Goal: Task Accomplishment & Management: Complete application form

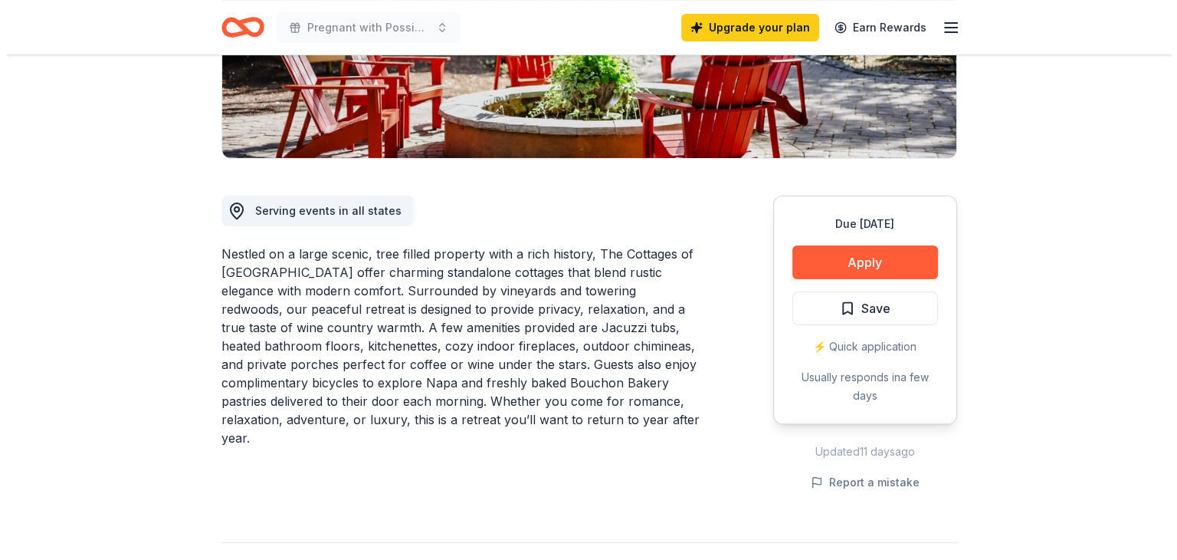
scroll to position [307, 0]
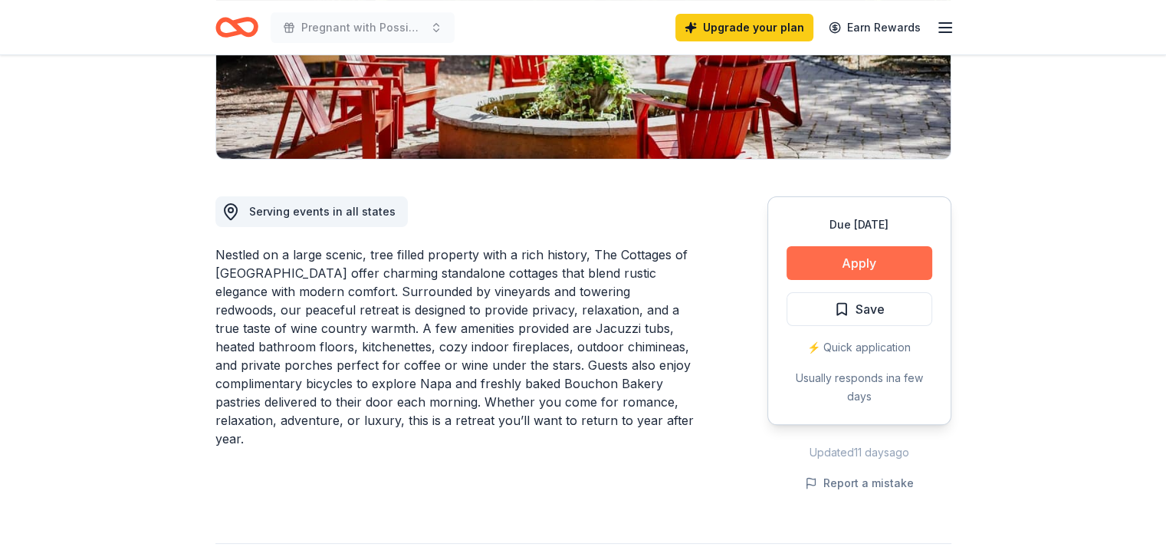
click at [820, 251] on button "Apply" at bounding box center [859, 263] width 146 height 34
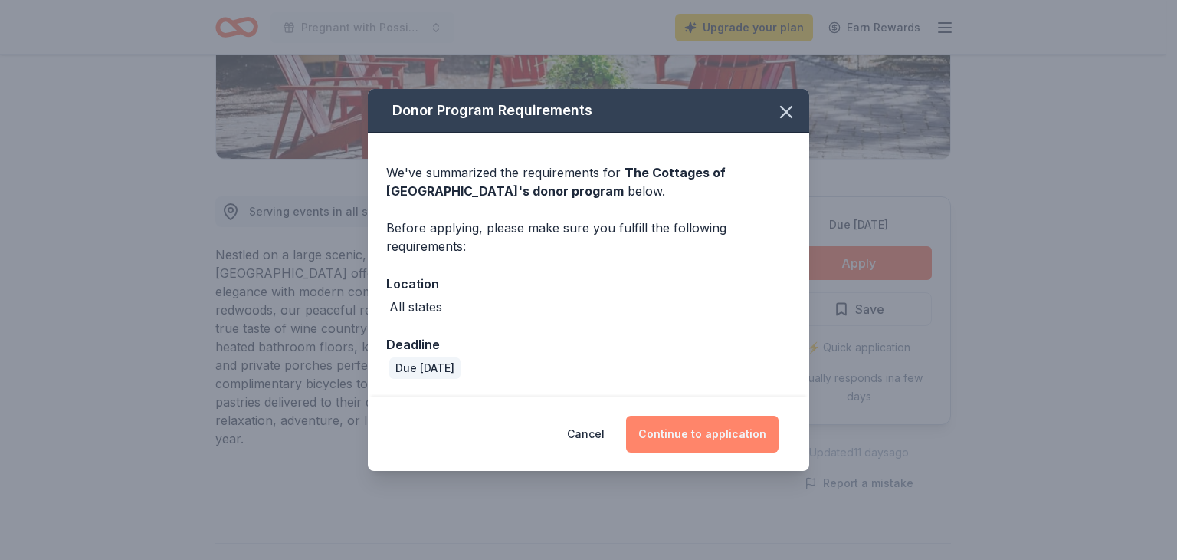
click at [727, 419] on button "Continue to application" at bounding box center [702, 433] width 153 height 37
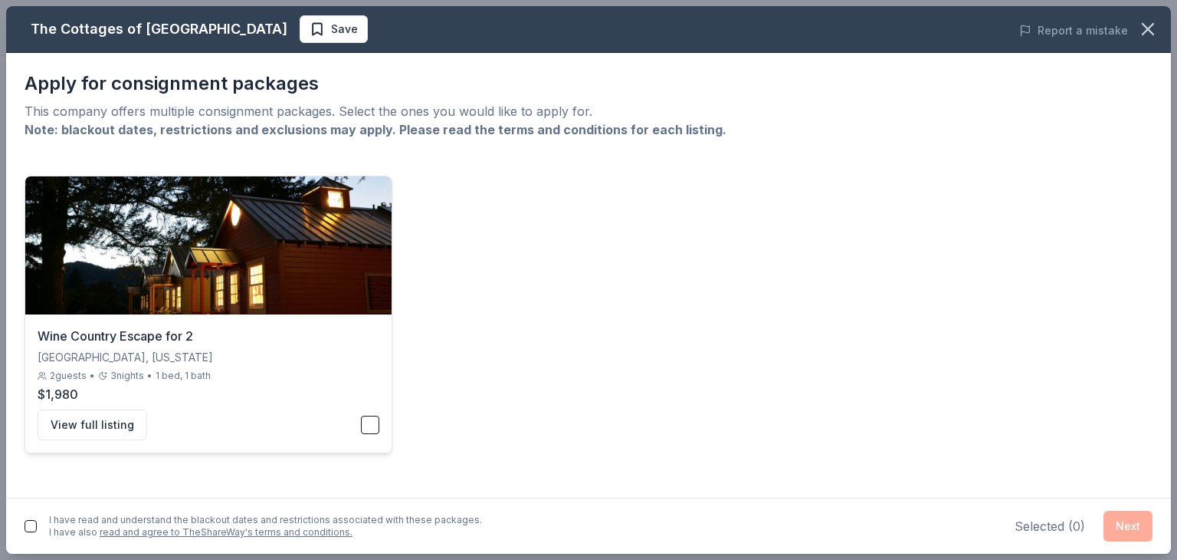
click at [320, 371] on div "2 guests • 3 nights • 1 bed, 1 bath" at bounding box center [209, 375] width 342 height 12
click at [1120, 531] on button "Next" at bounding box center [1128, 526] width 49 height 31
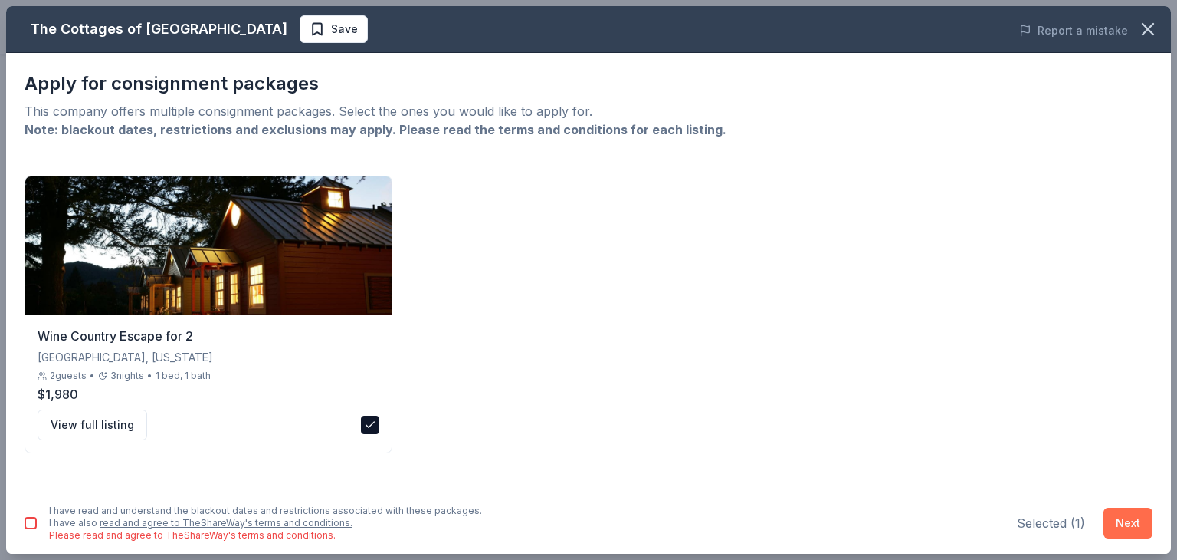
click at [1115, 509] on button "Next" at bounding box center [1128, 522] width 49 height 31
click at [1118, 509] on button "Next" at bounding box center [1128, 522] width 49 height 31
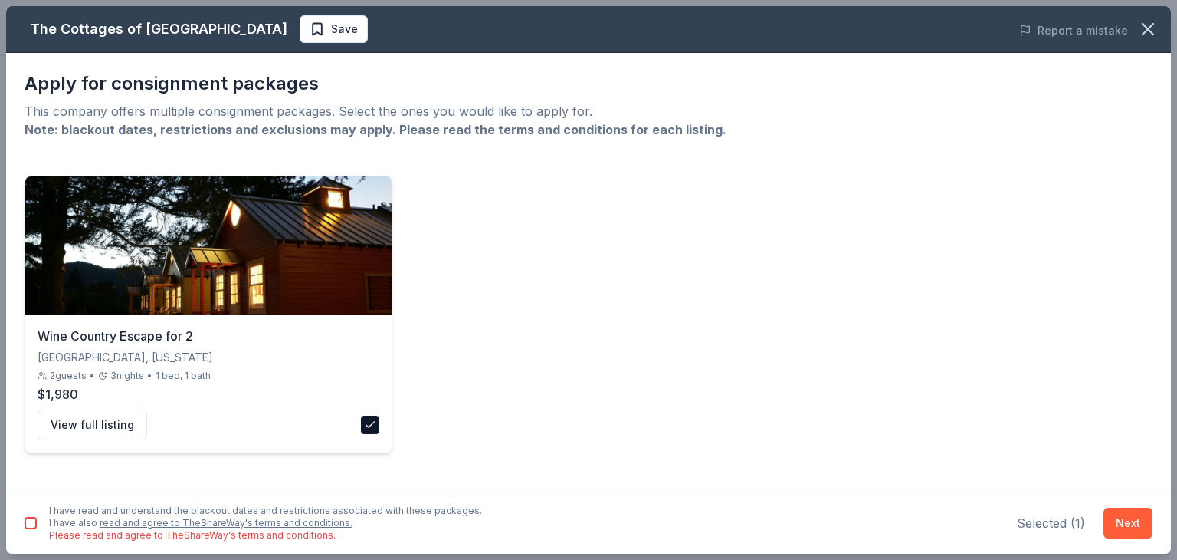
click at [359, 420] on div "View full listing" at bounding box center [209, 424] width 342 height 31
click at [379, 418] on button "button" at bounding box center [370, 424] width 18 height 18
click at [1124, 525] on button "Next" at bounding box center [1128, 522] width 49 height 31
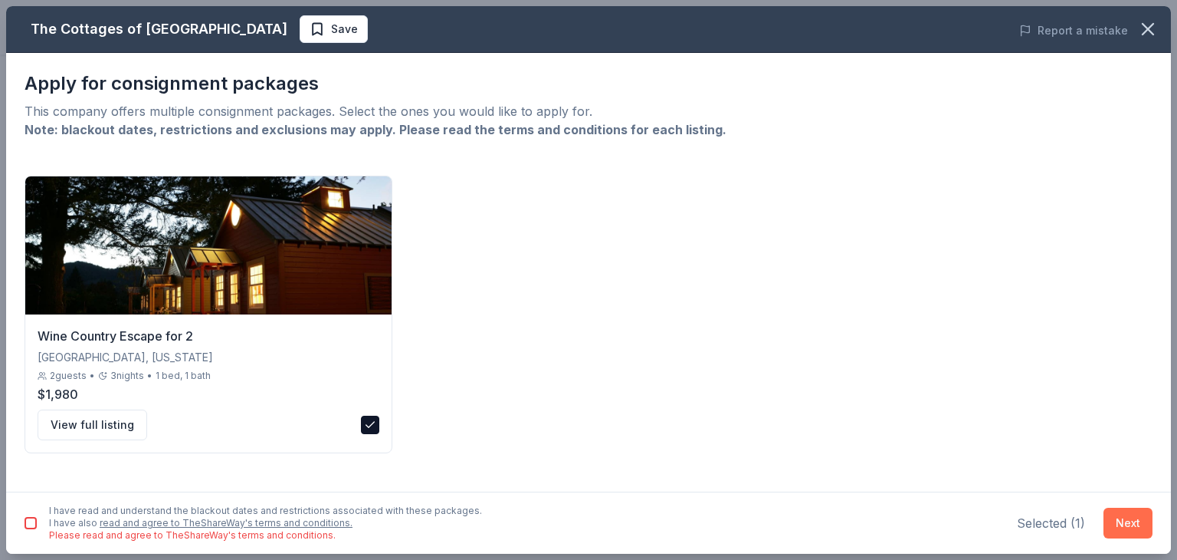
click at [1124, 525] on button "Next" at bounding box center [1128, 522] width 49 height 31
click at [53, 519] on div "I have read and understand the blackout dates and restrictions associated with …" at bounding box center [265, 522] width 433 height 37
click at [34, 518] on button "button" at bounding box center [31, 523] width 12 height 12
click at [1121, 514] on button "Next" at bounding box center [1128, 522] width 49 height 31
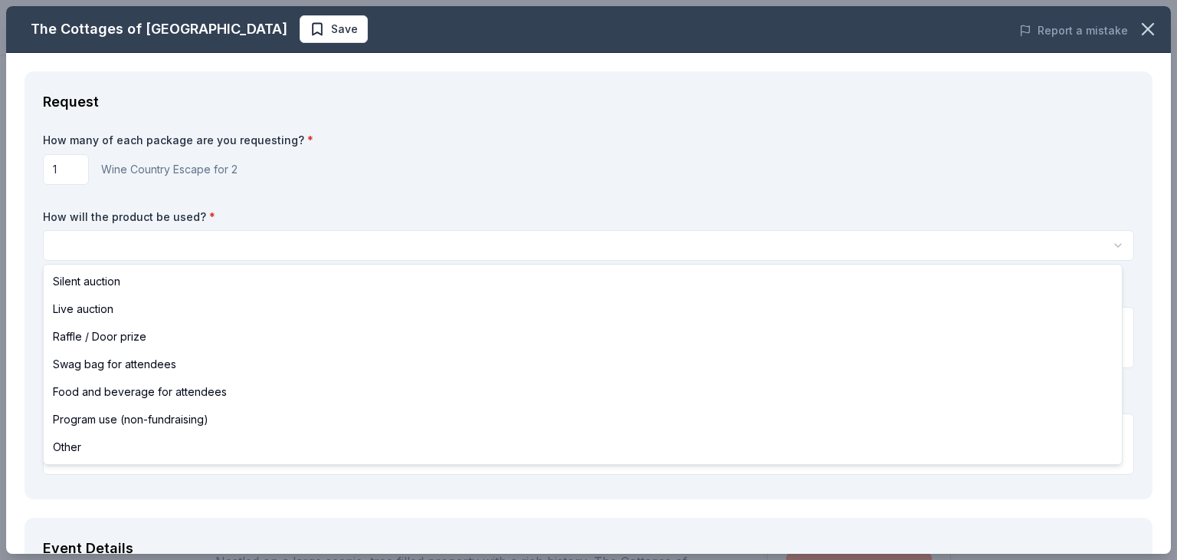
scroll to position [0, 0]
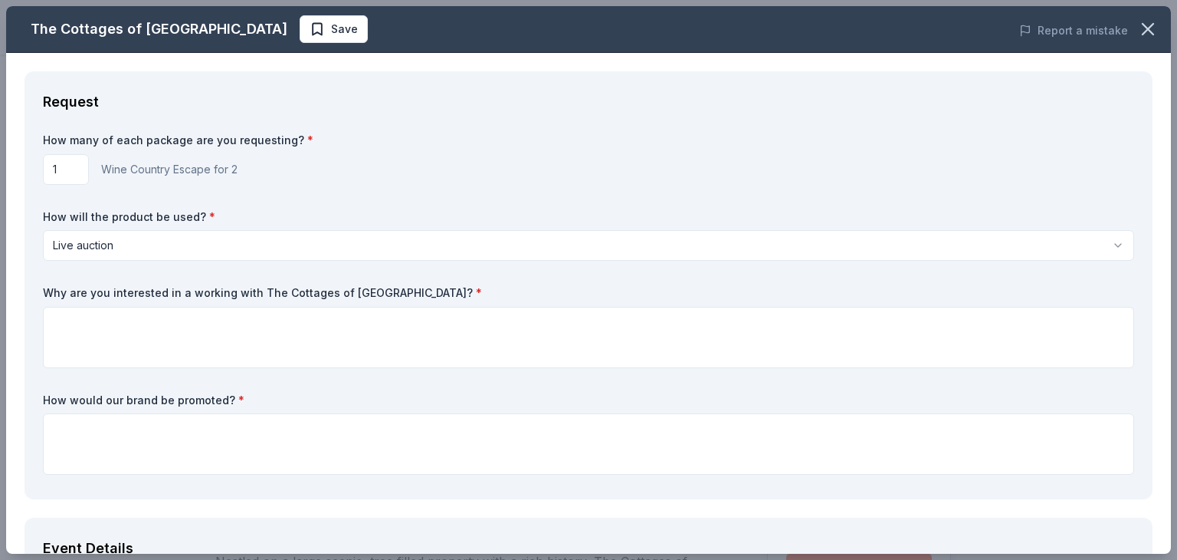
click at [116, 249] on html "Pregnant with Possibilities 10 year Anniversary Gala Save Apply Due in 22 days …" at bounding box center [588, 280] width 1177 height 560
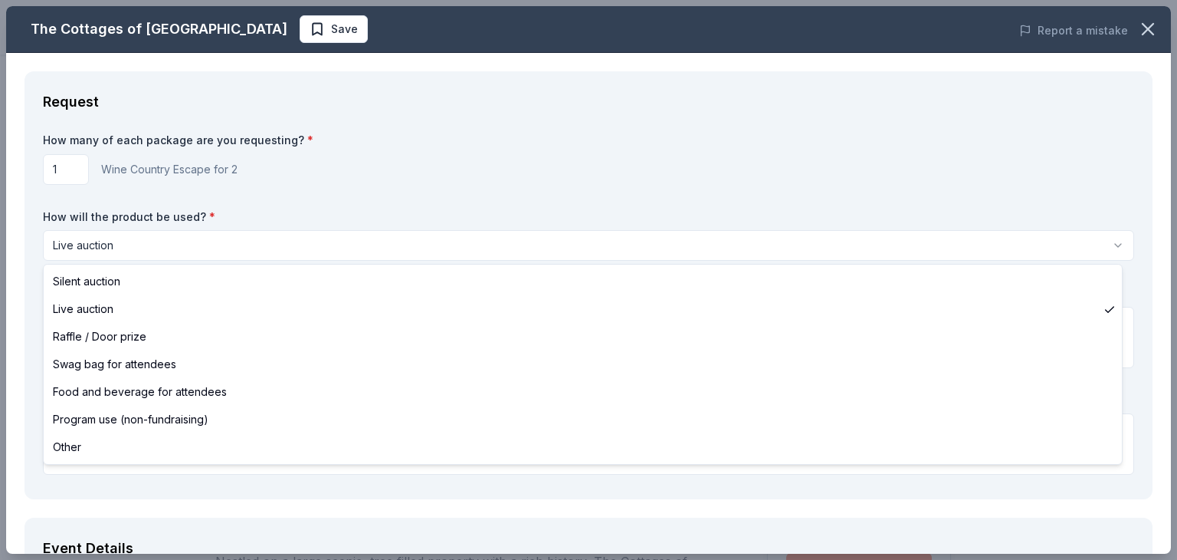
select select "silentAuction"
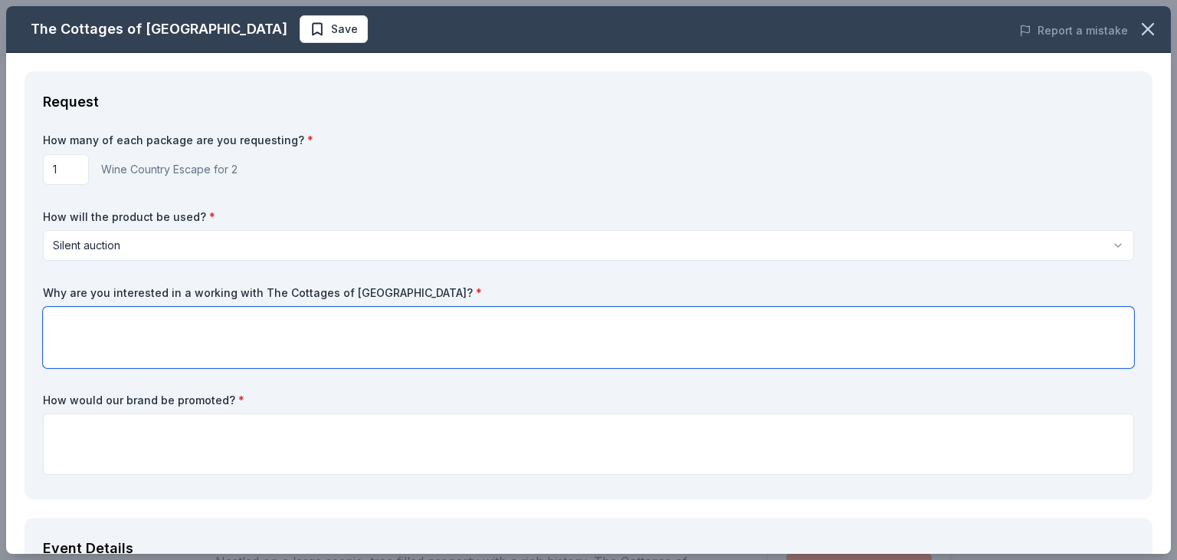
click at [97, 330] on textarea at bounding box center [589, 337] width 1092 height 61
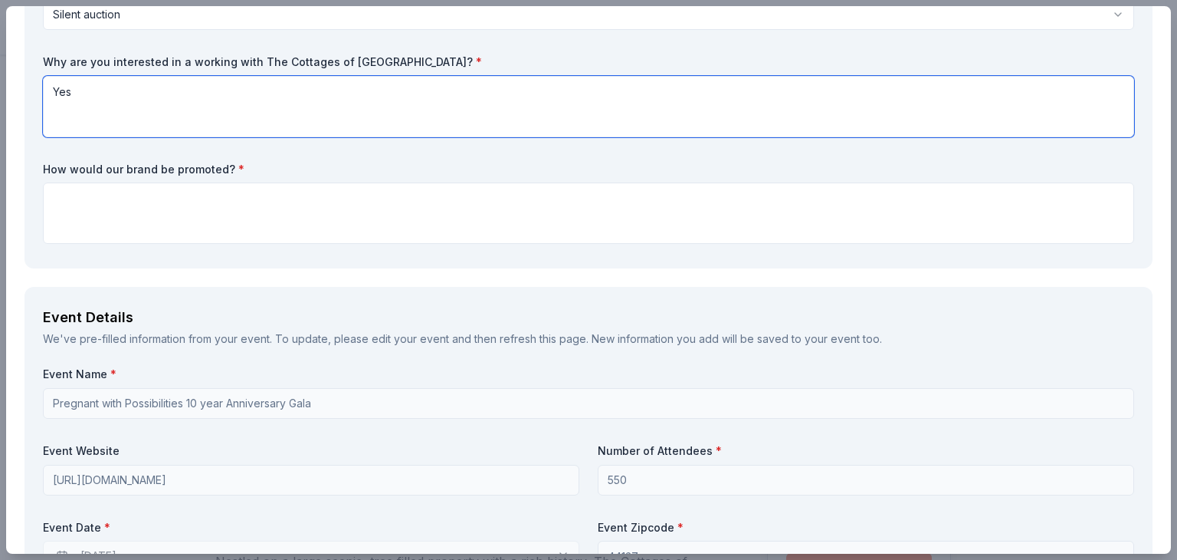
scroll to position [230, 0]
type textarea "Yes"
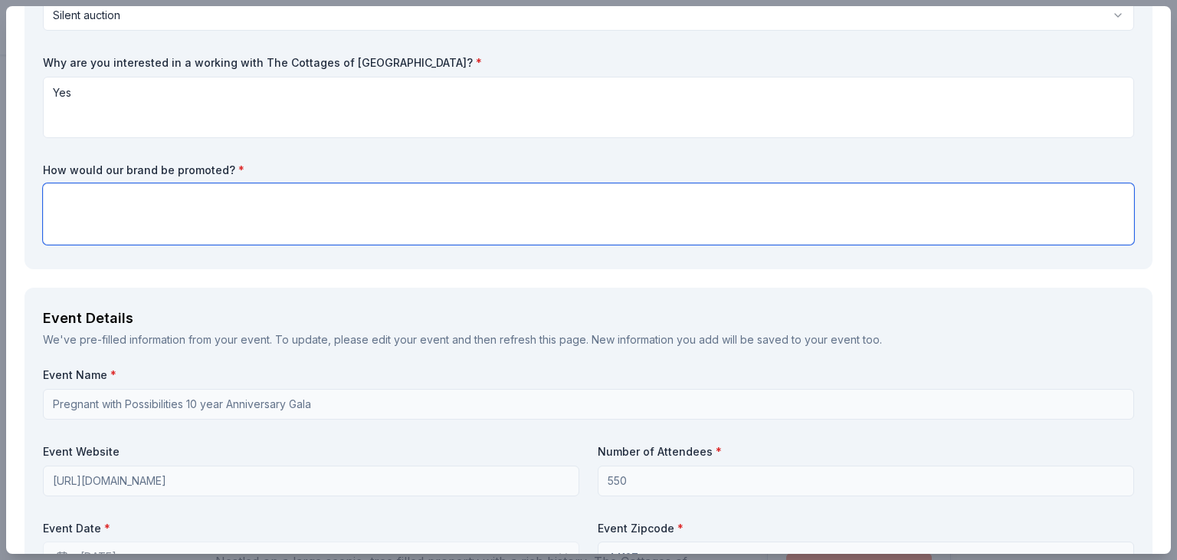
click at [175, 206] on textarea at bounding box center [589, 213] width 1092 height 61
paste textarea "roceeds from the raffle will directly fund PPRC’s maternal and child health pro…"
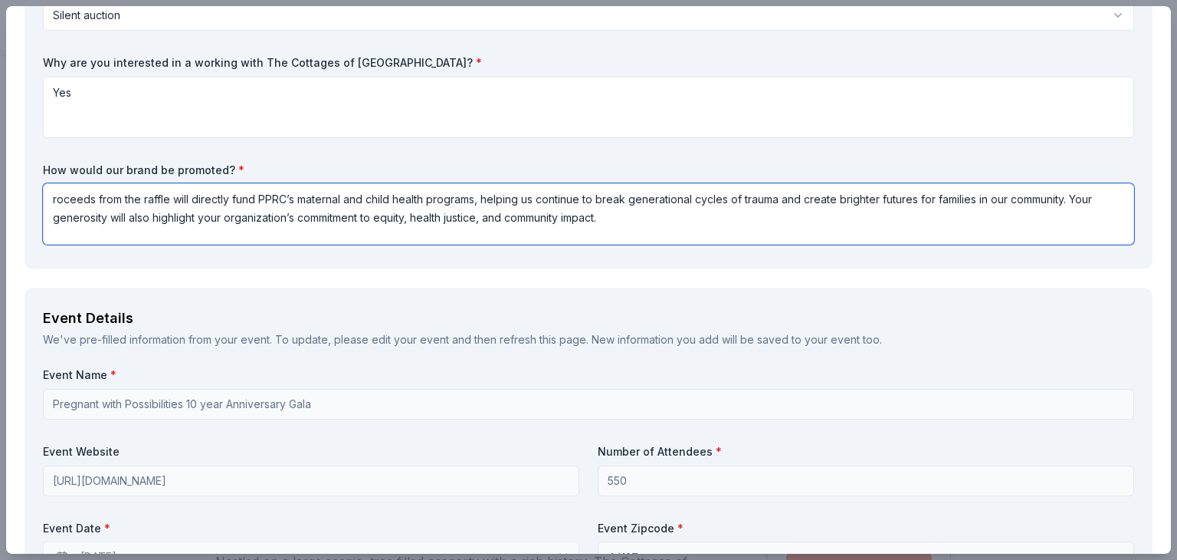
click at [55, 200] on textarea "roceeds from the raffle will directly fund PPRC’s maternal and child health pro…" at bounding box center [589, 213] width 1092 height 61
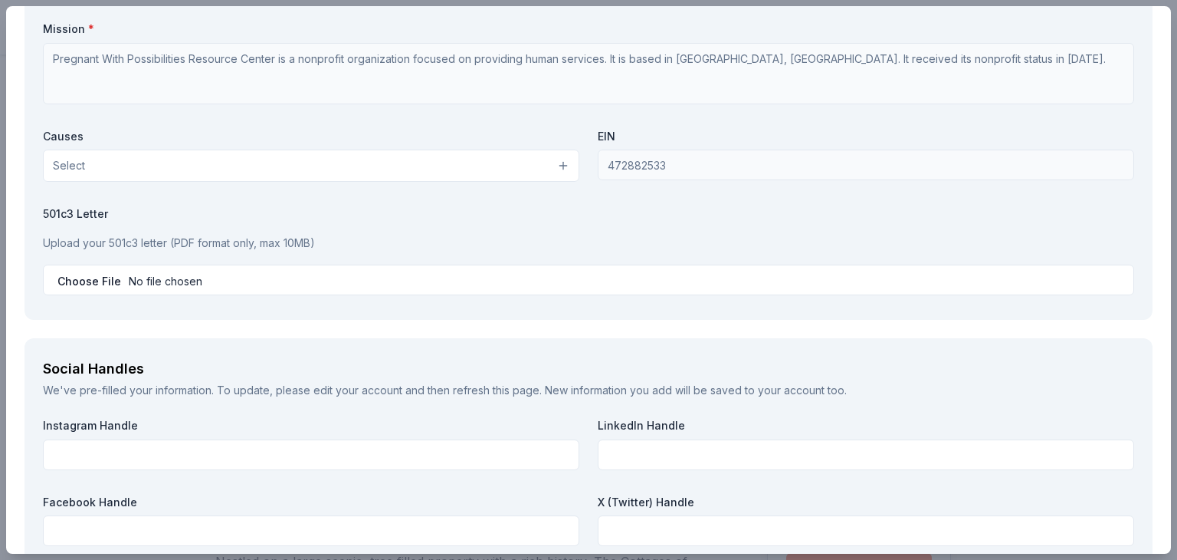
scroll to position [1610, 0]
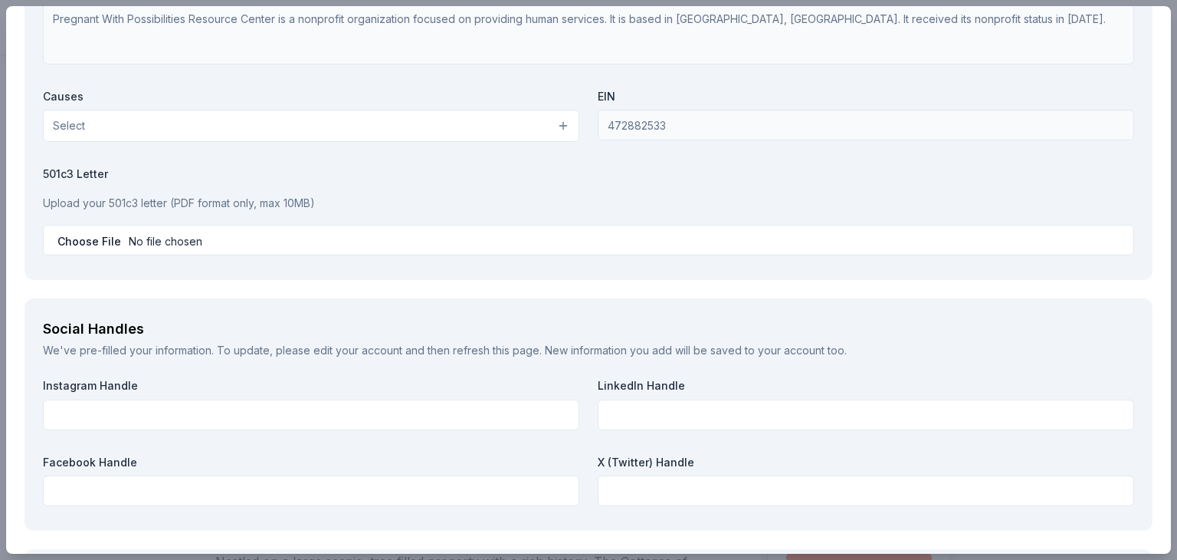
type textarea "Proceeds from the raffle will directly fund PPRC’s maternal and child health pr…"
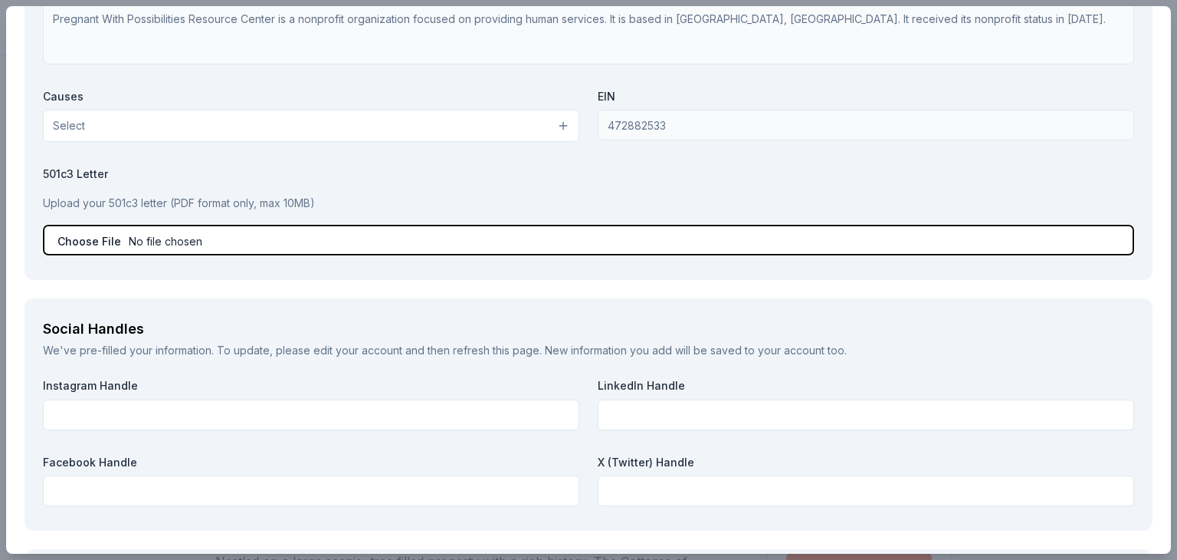
click at [294, 228] on input "file" at bounding box center [589, 240] width 1092 height 31
type input "C:\fakepath\Cedar Point Tickets.pdf"
click at [291, 235] on input "file" at bounding box center [589, 240] width 1092 height 31
click at [265, 231] on input "file" at bounding box center [589, 240] width 1092 height 31
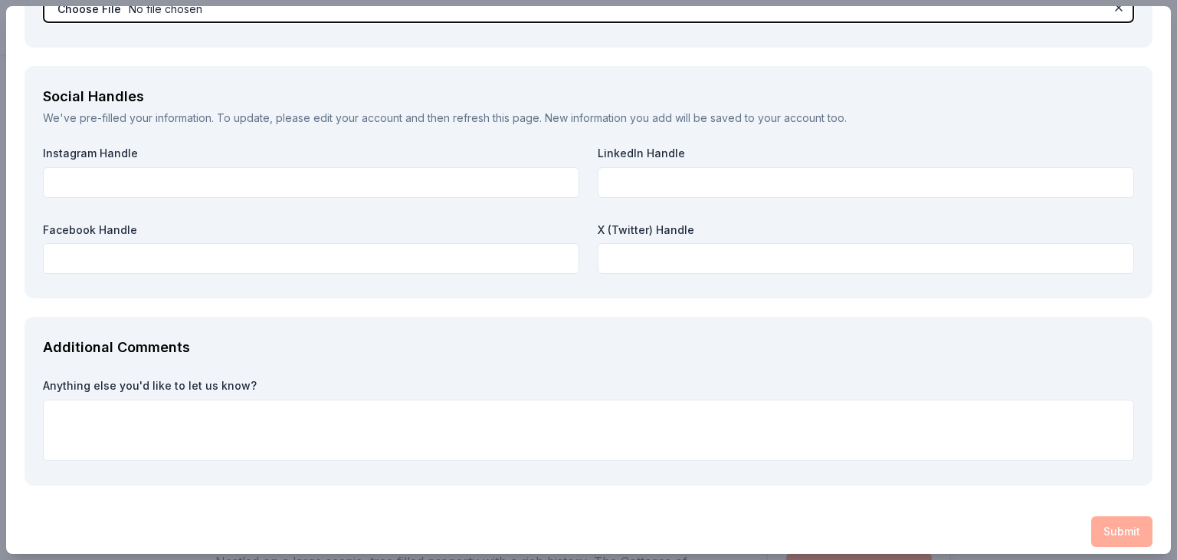
scroll to position [1852, 0]
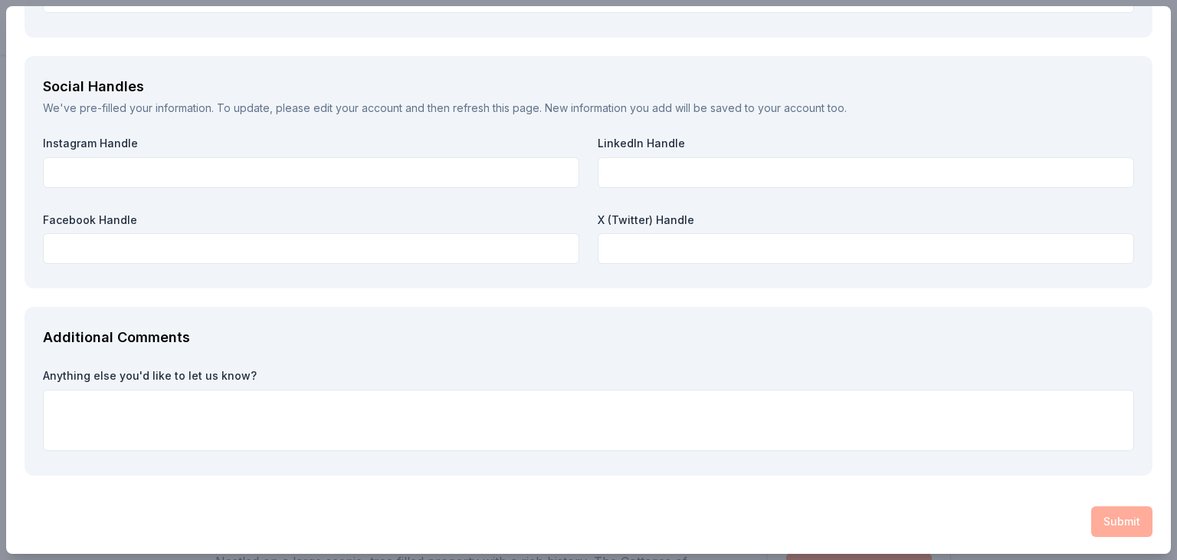
click at [1128, 510] on div "Submit" at bounding box center [589, 521] width 1128 height 31
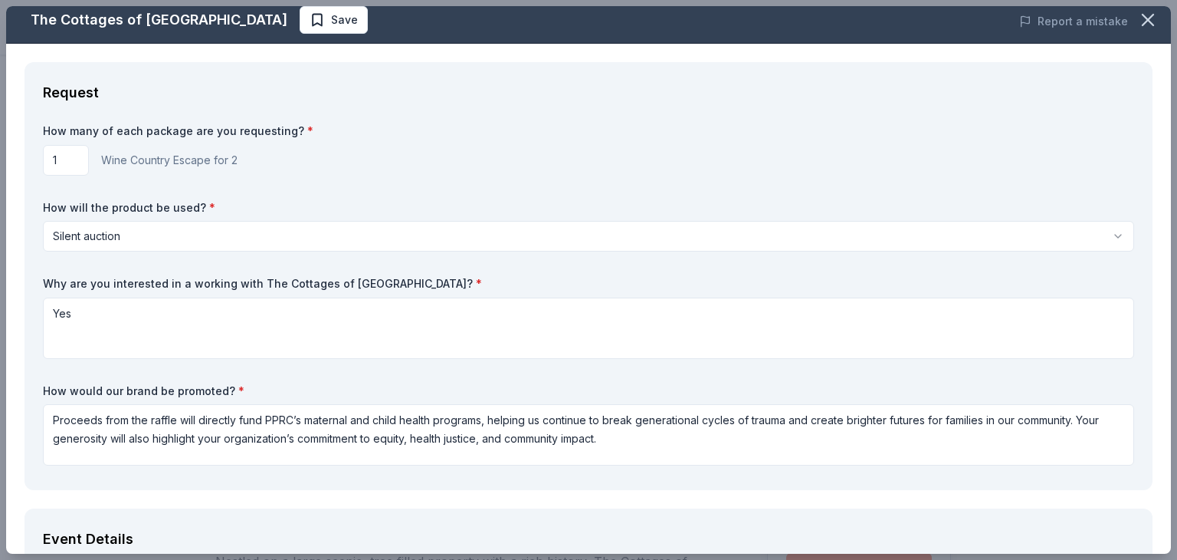
scroll to position [0, 0]
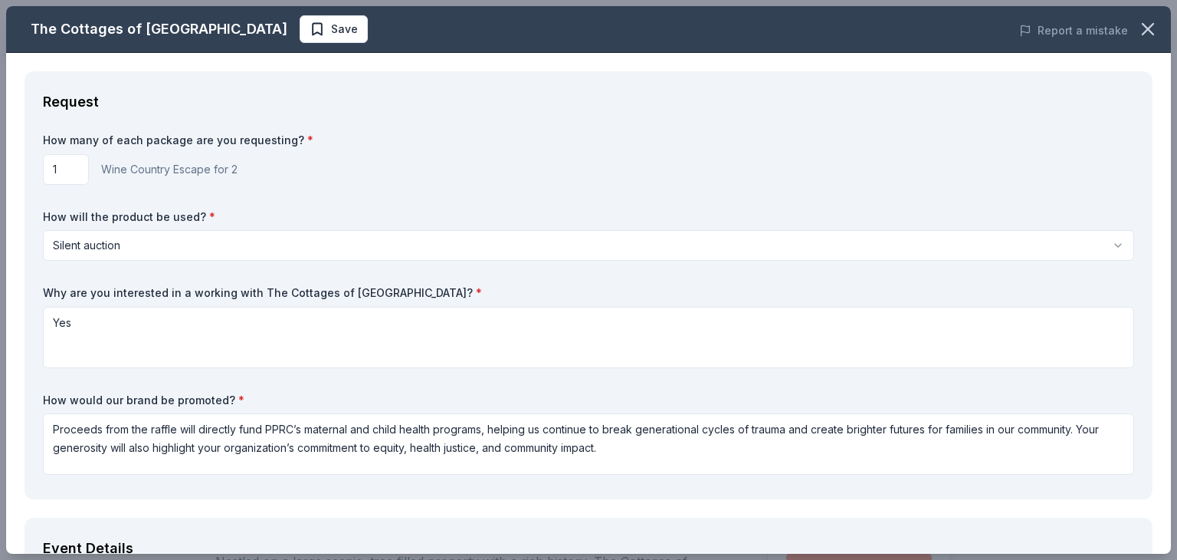
click at [77, 166] on input "1" at bounding box center [66, 169] width 46 height 31
type input "2"
click at [399, 158] on div "2 Wine Country Escape for 2" at bounding box center [589, 169] width 1092 height 31
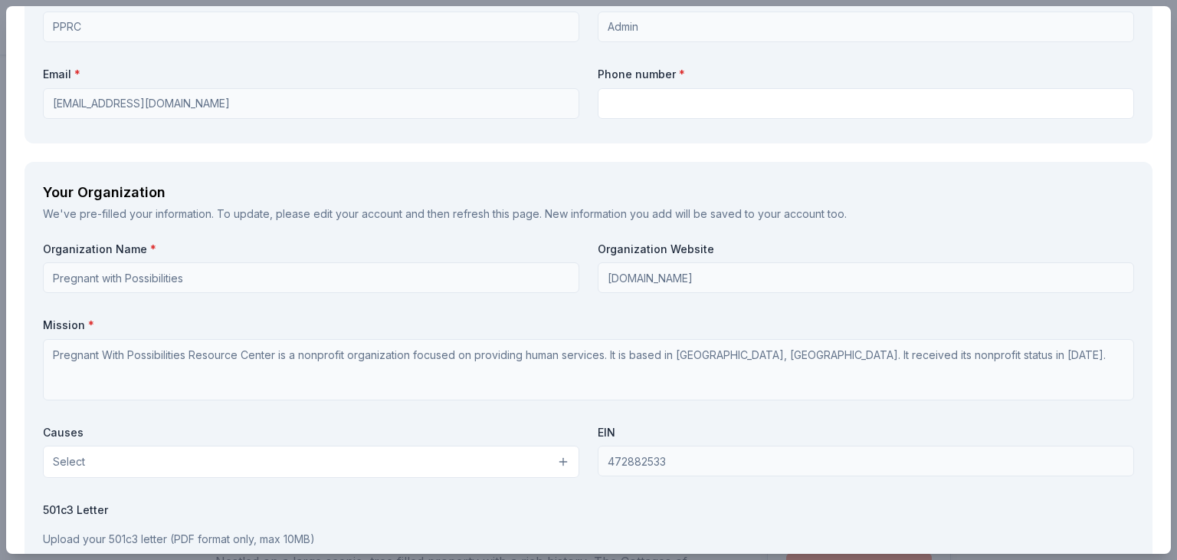
scroll to position [1226, 0]
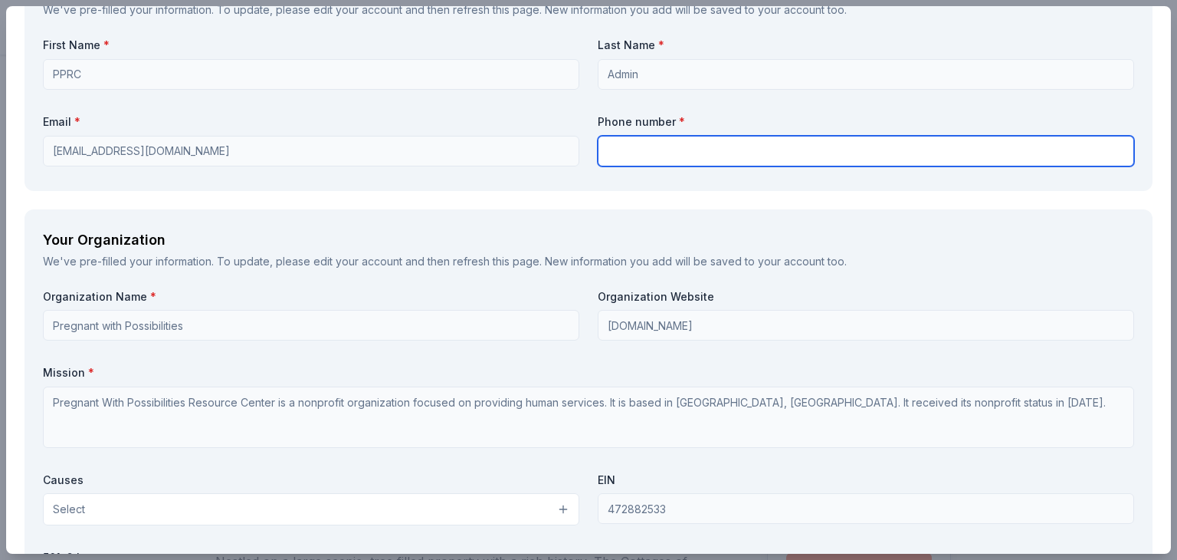
click at [622, 150] on input "text" at bounding box center [866, 151] width 537 height 31
type input "2164342151"
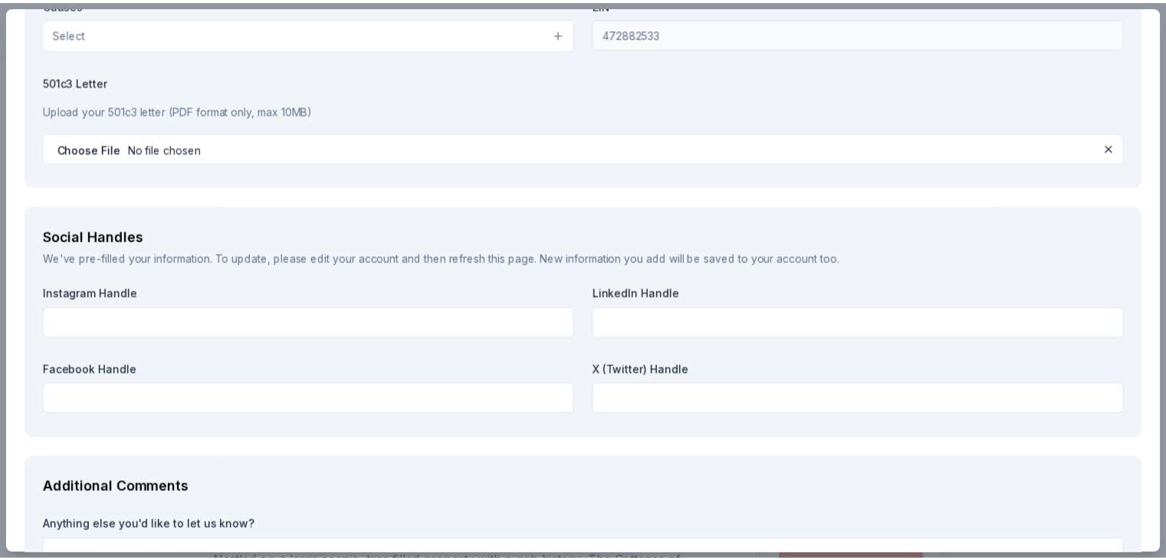
scroll to position [1852, 0]
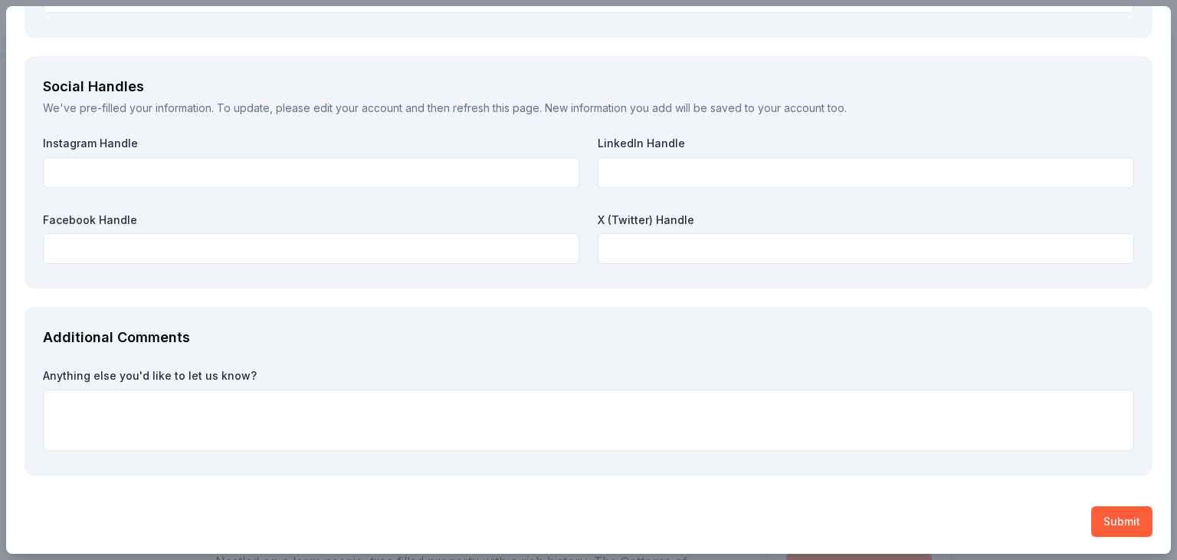
click at [1135, 507] on button "Submit" at bounding box center [1122, 521] width 61 height 31
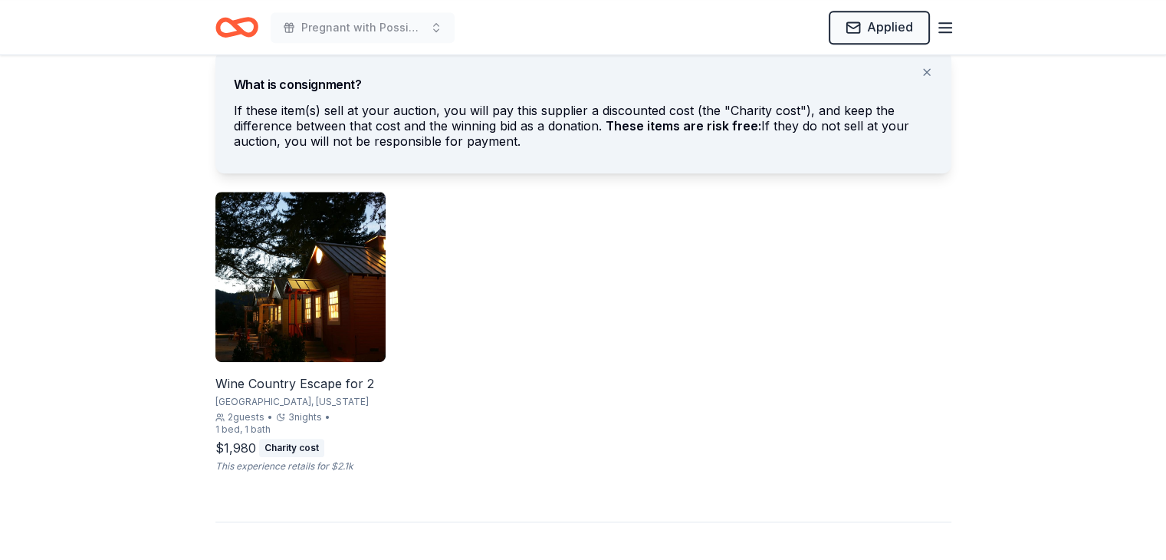
scroll to position [843, 0]
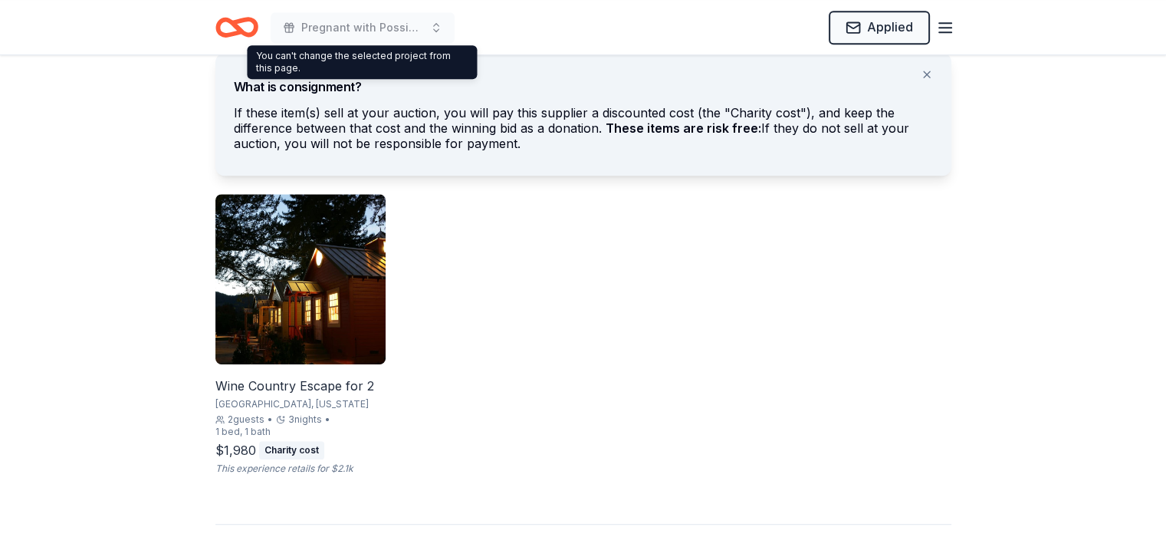
click at [214, 26] on div "Pregnant with Possibilities 10 year Anniversary Gala Applied" at bounding box center [583, 27] width 785 height 54
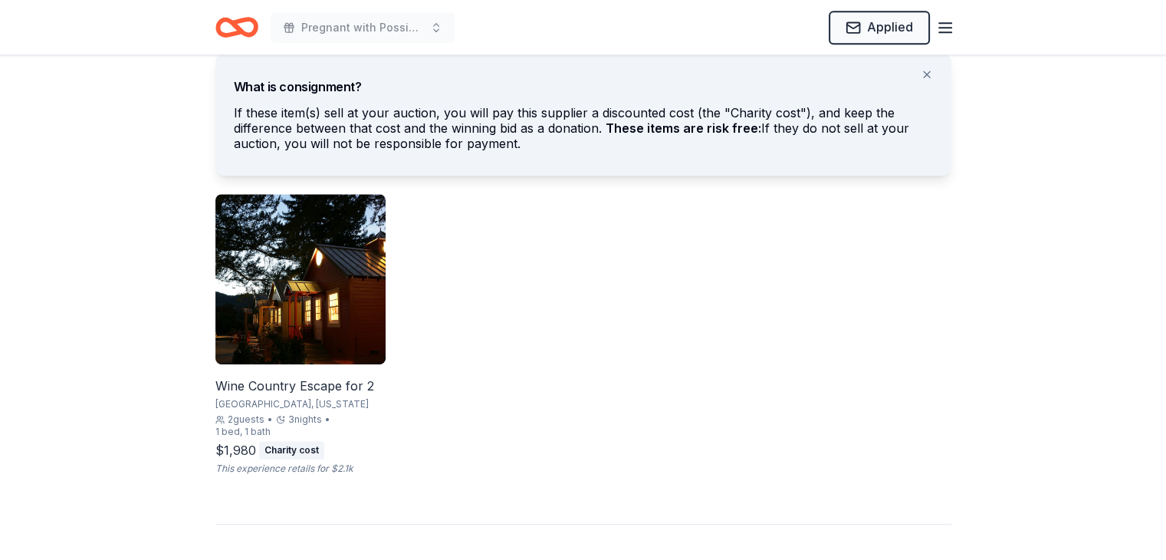
click at [245, 21] on icon "Home" at bounding box center [243, 26] width 24 height 15
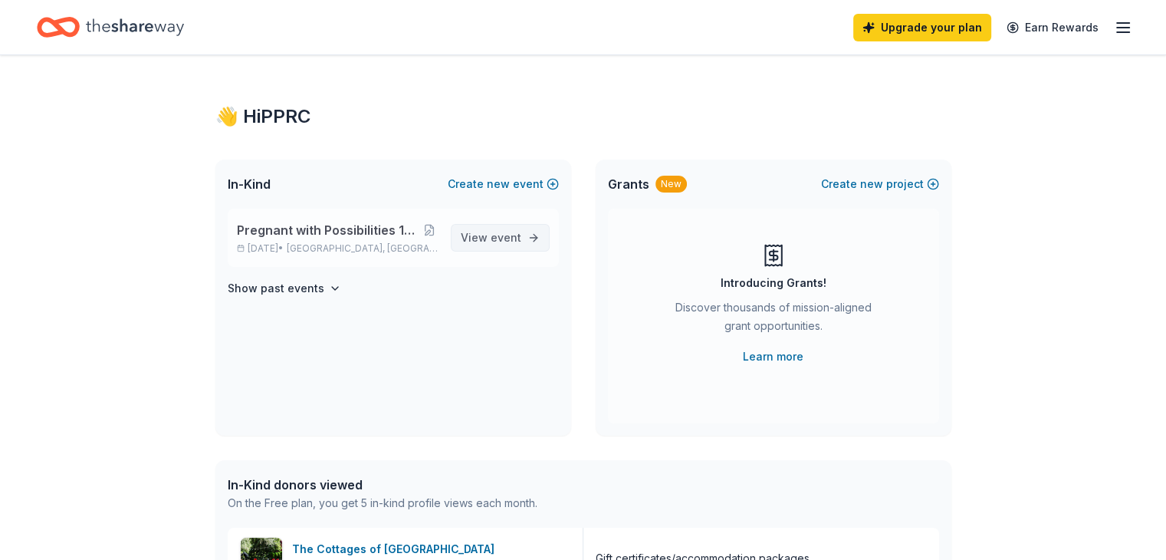
click at [495, 228] on link "View event" at bounding box center [500, 238] width 99 height 28
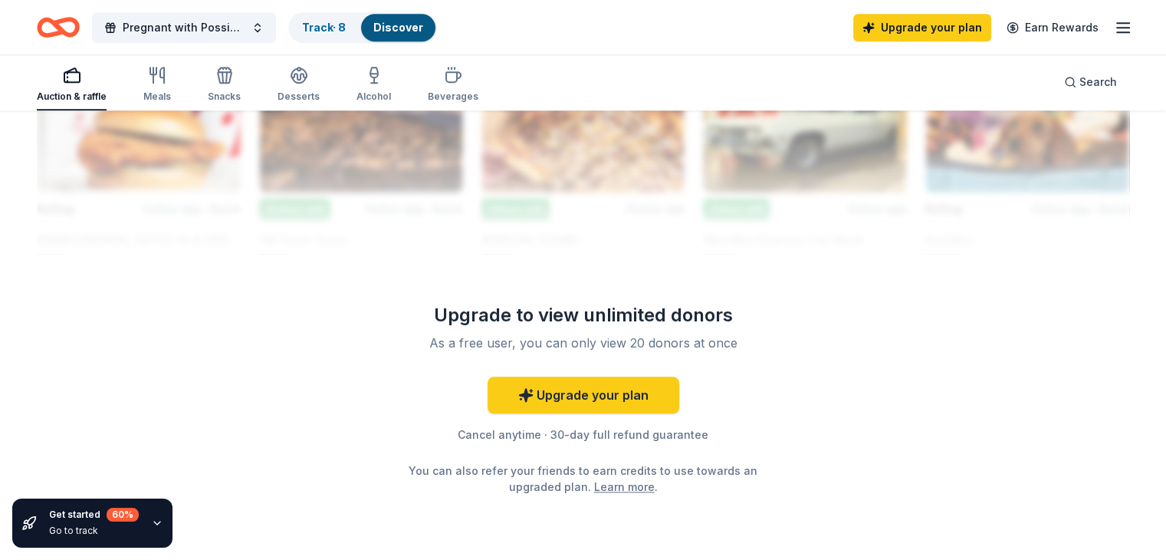
scroll to position [1519, 0]
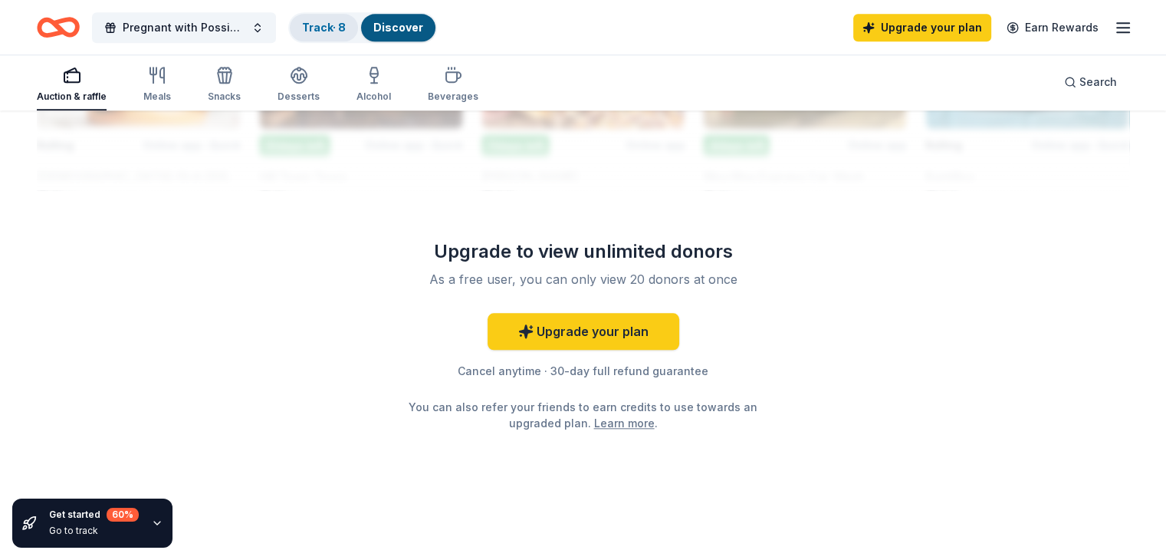
click at [325, 25] on div "Track · 8" at bounding box center [324, 28] width 68 height 28
click at [346, 28] on link "Track · 8" at bounding box center [324, 27] width 44 height 13
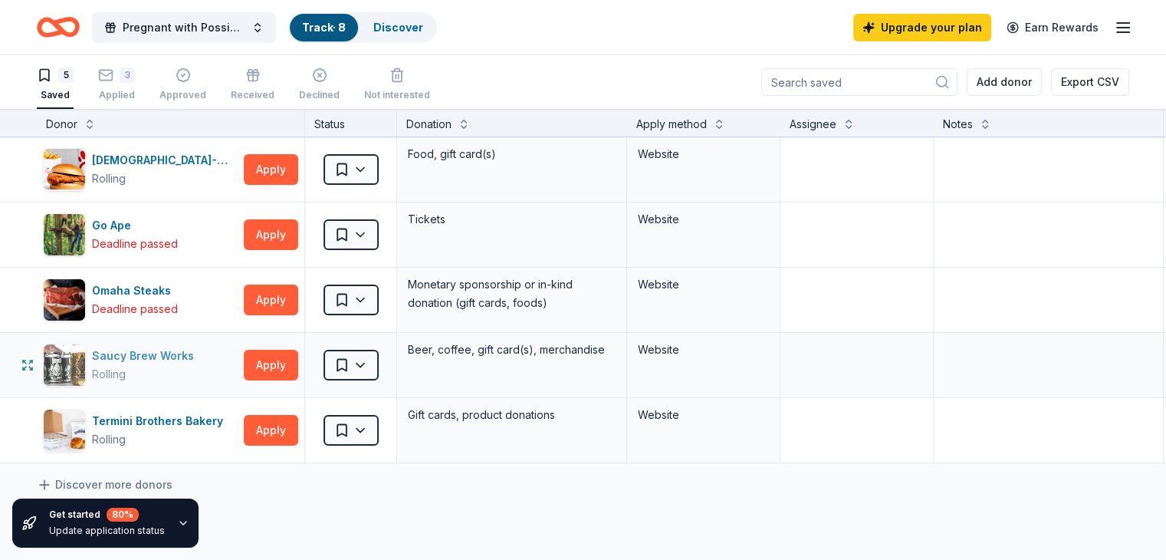
scroll to position [77, 0]
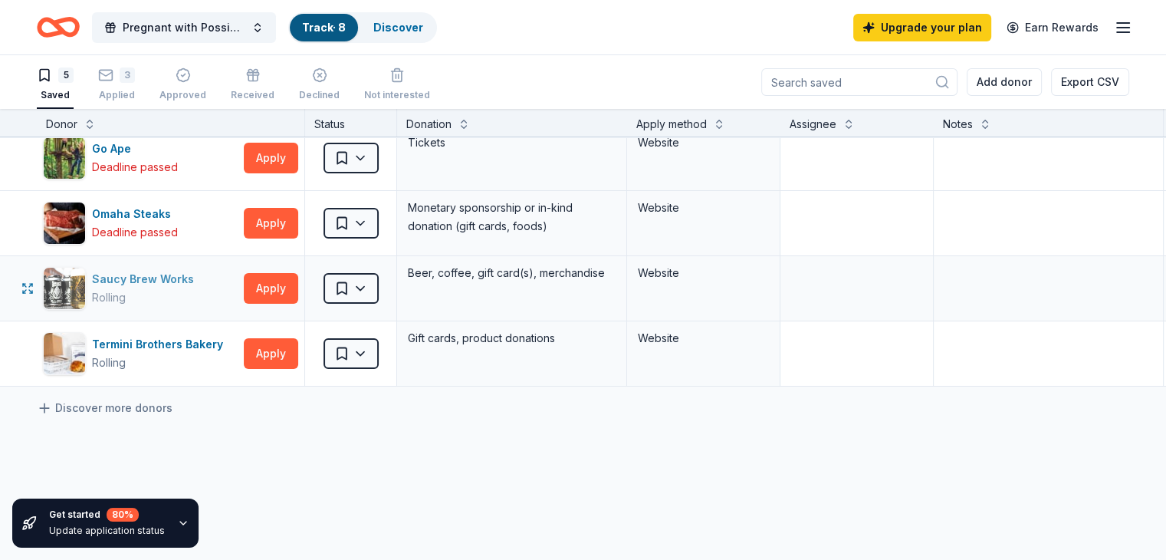
click at [199, 293] on div "Rolling" at bounding box center [146, 297] width 108 height 18
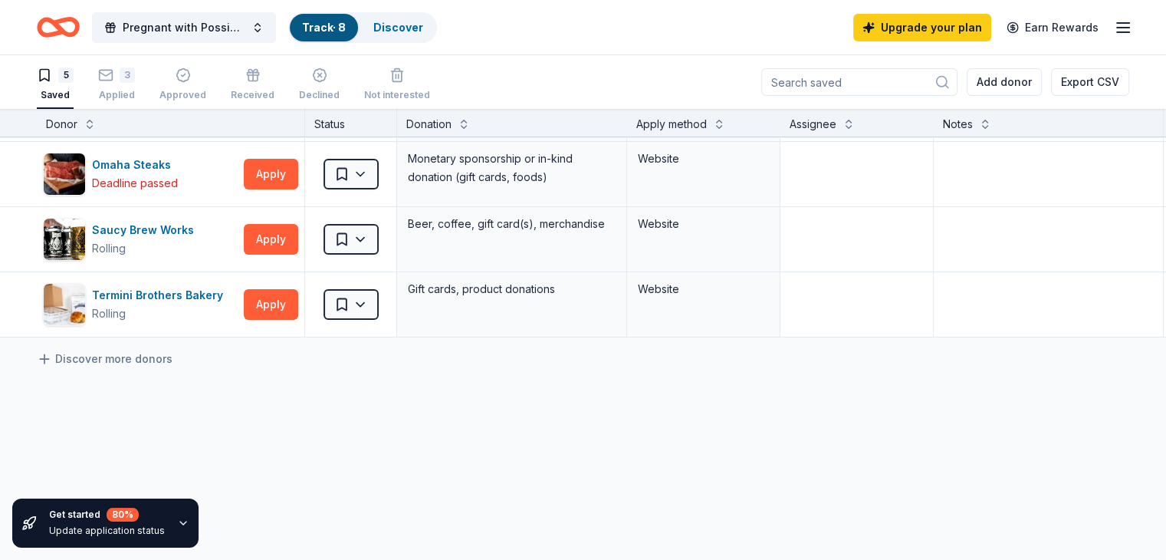
scroll to position [153, 0]
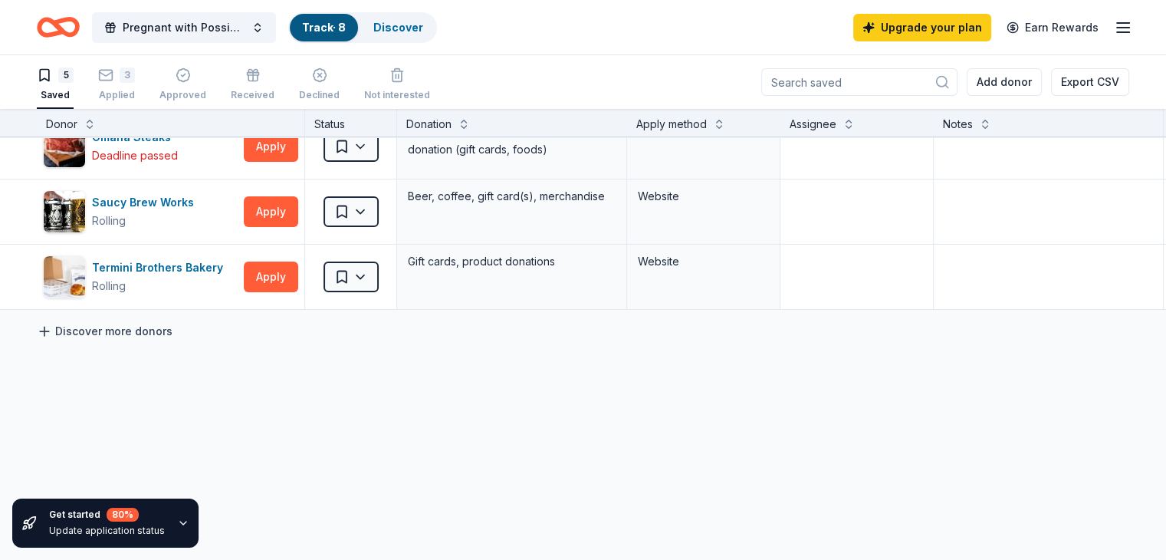
click at [172, 337] on link "Discover more donors" at bounding box center [105, 331] width 136 height 18
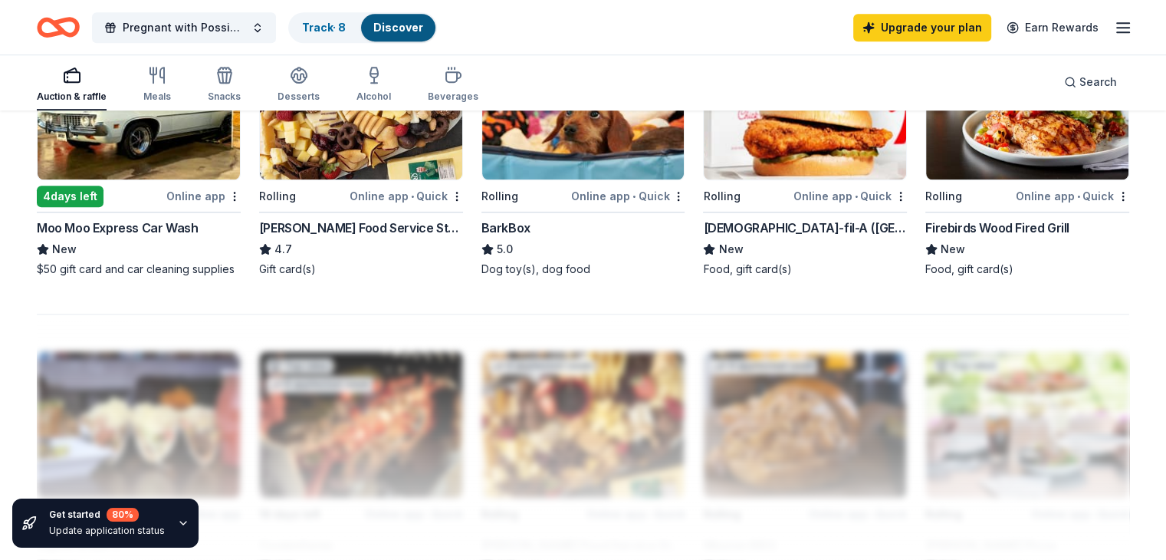
scroll to position [1226, 0]
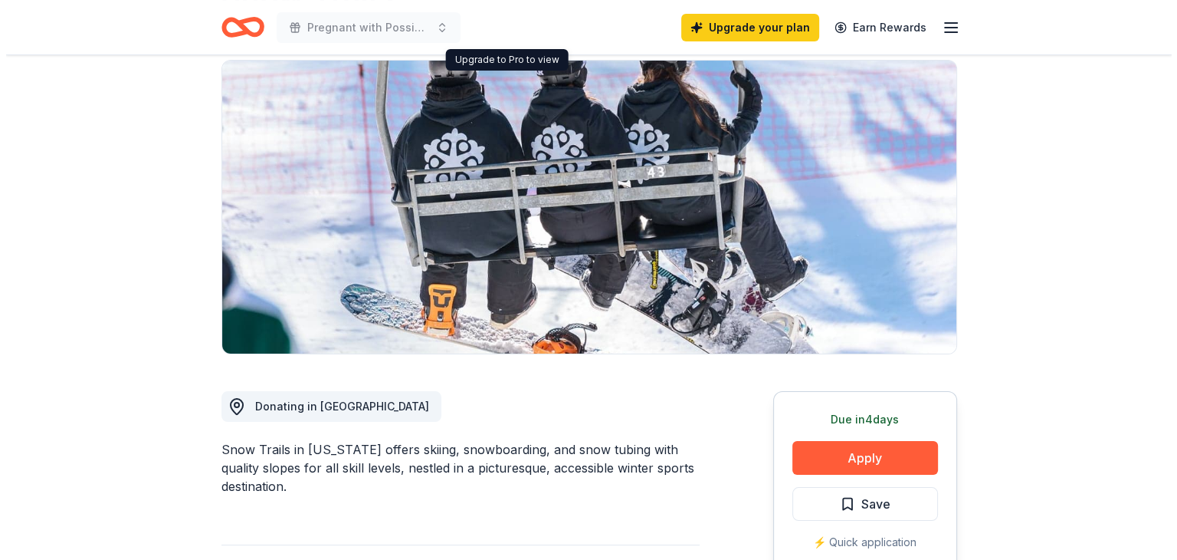
scroll to position [230, 0]
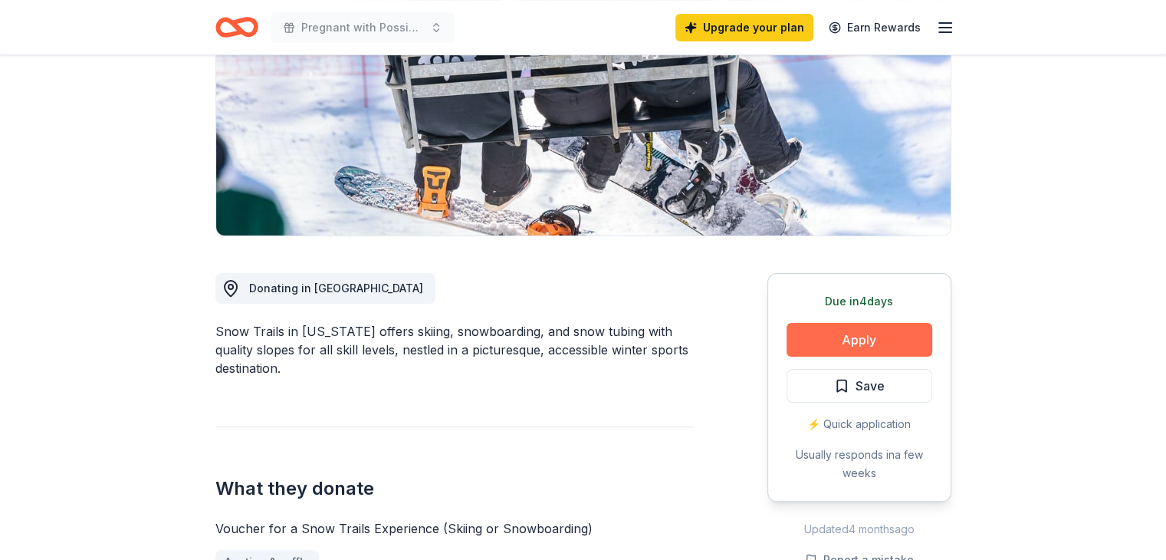
click at [854, 337] on button "Apply" at bounding box center [859, 340] width 146 height 34
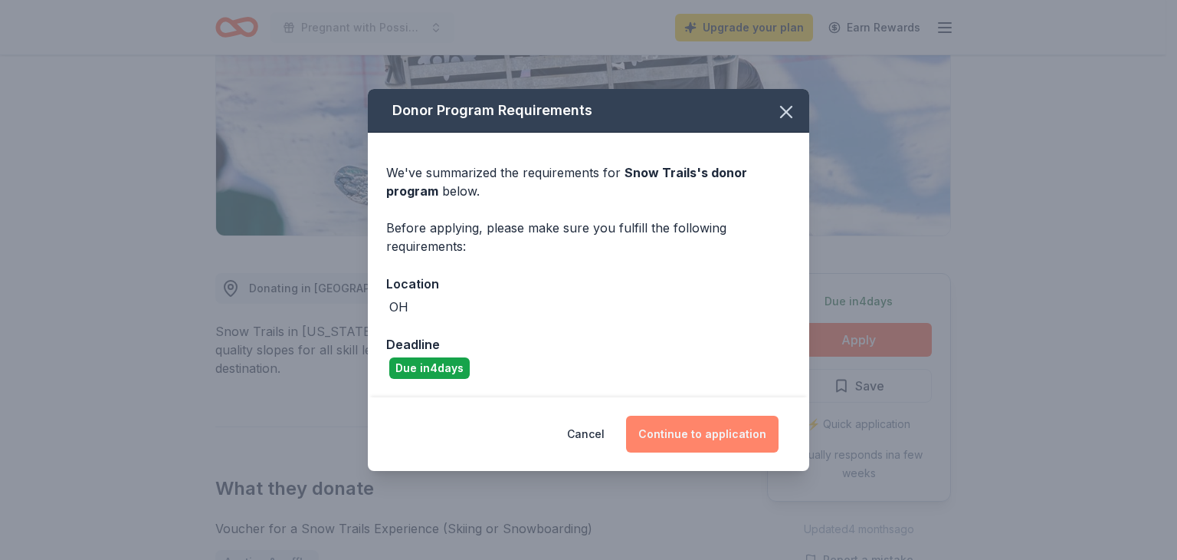
click at [678, 428] on button "Continue to application" at bounding box center [702, 433] width 153 height 37
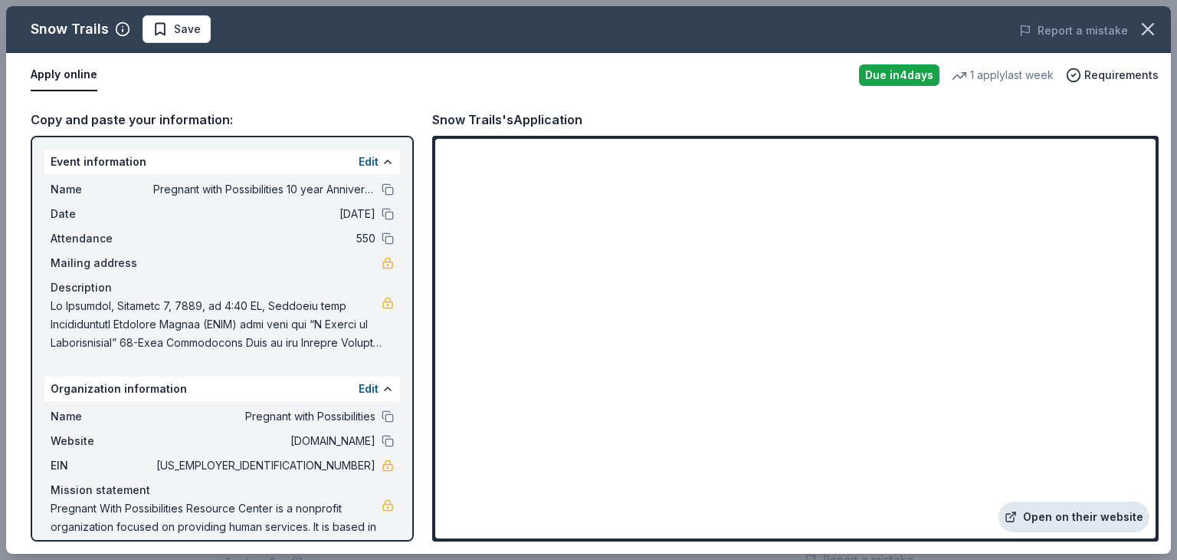
click at [1042, 515] on link "Open on their website" at bounding box center [1074, 516] width 151 height 31
click at [1049, 507] on link "Open on their website" at bounding box center [1074, 516] width 151 height 31
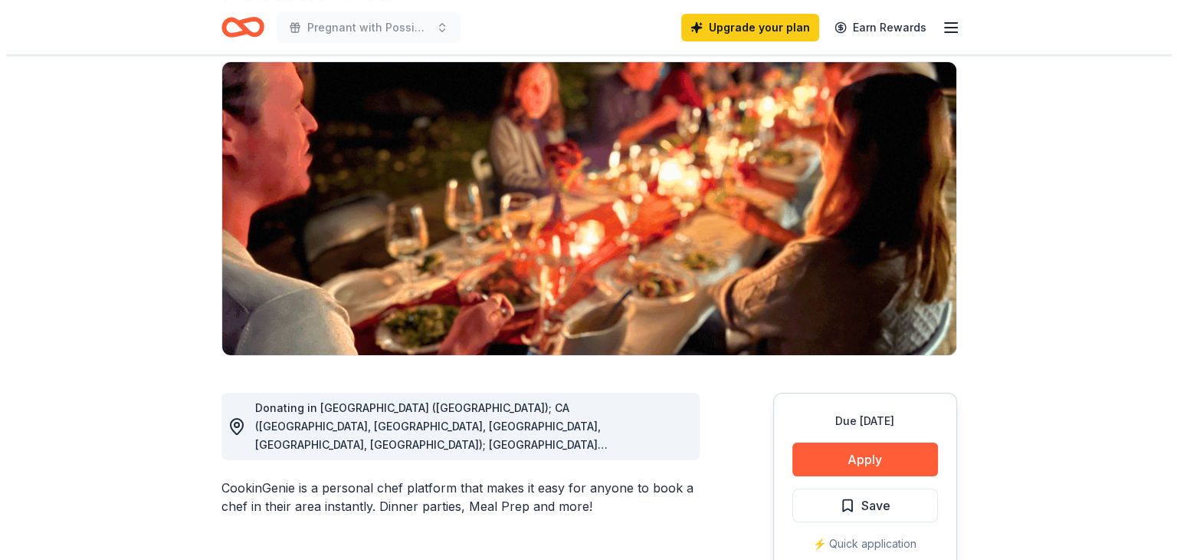
scroll to position [230, 0]
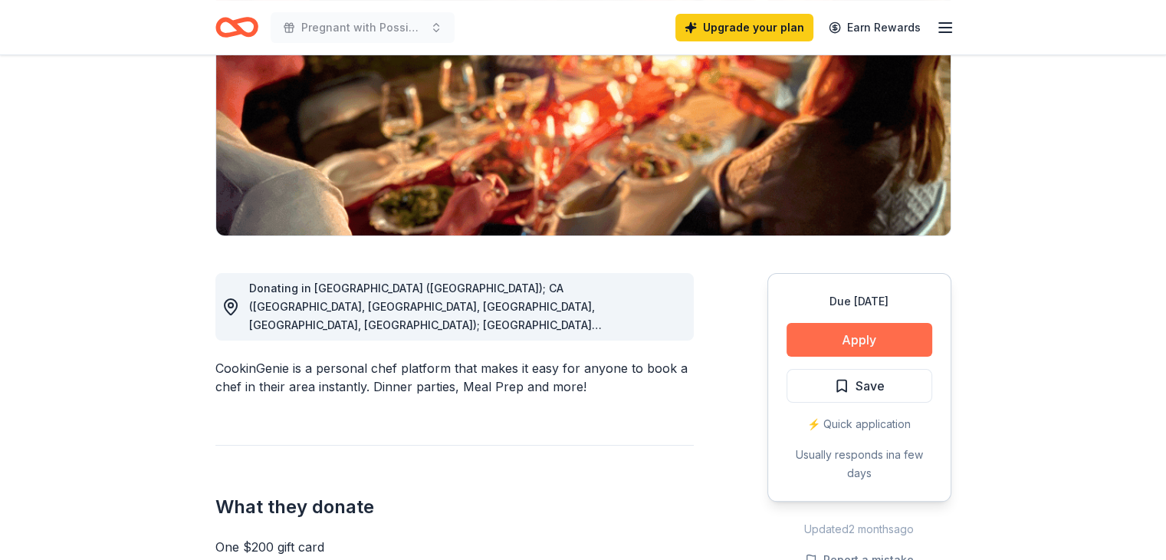
click at [819, 337] on button "Apply" at bounding box center [859, 340] width 146 height 34
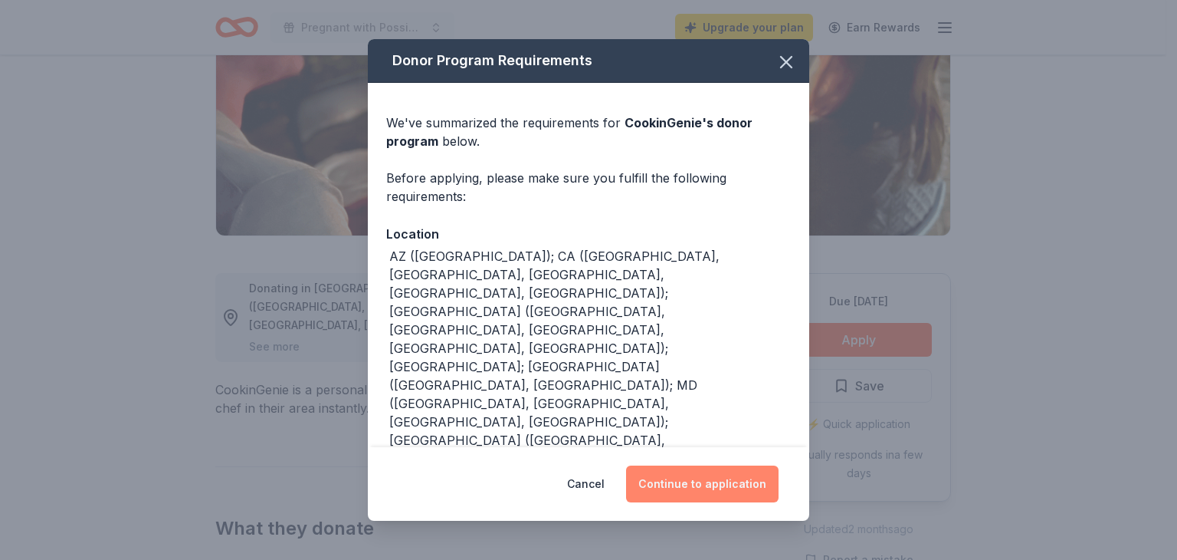
click at [674, 479] on button "Continue to application" at bounding box center [702, 483] width 153 height 37
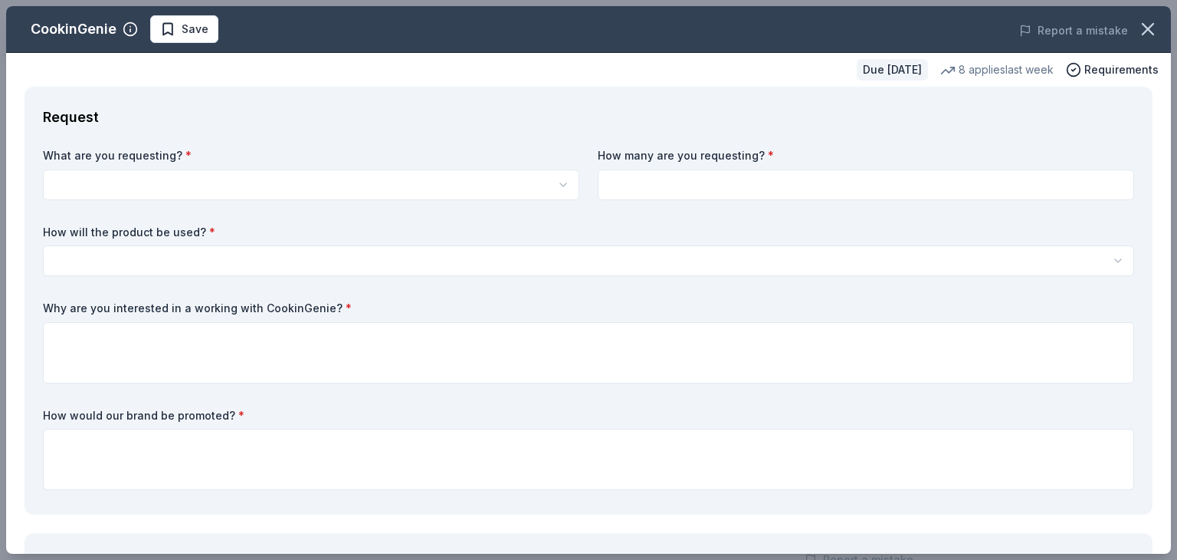
click at [90, 171] on html "Pregnant with Possibilities 10 year Anniversary Gala Upgrade your plan Earn Rew…" at bounding box center [588, 50] width 1177 height 560
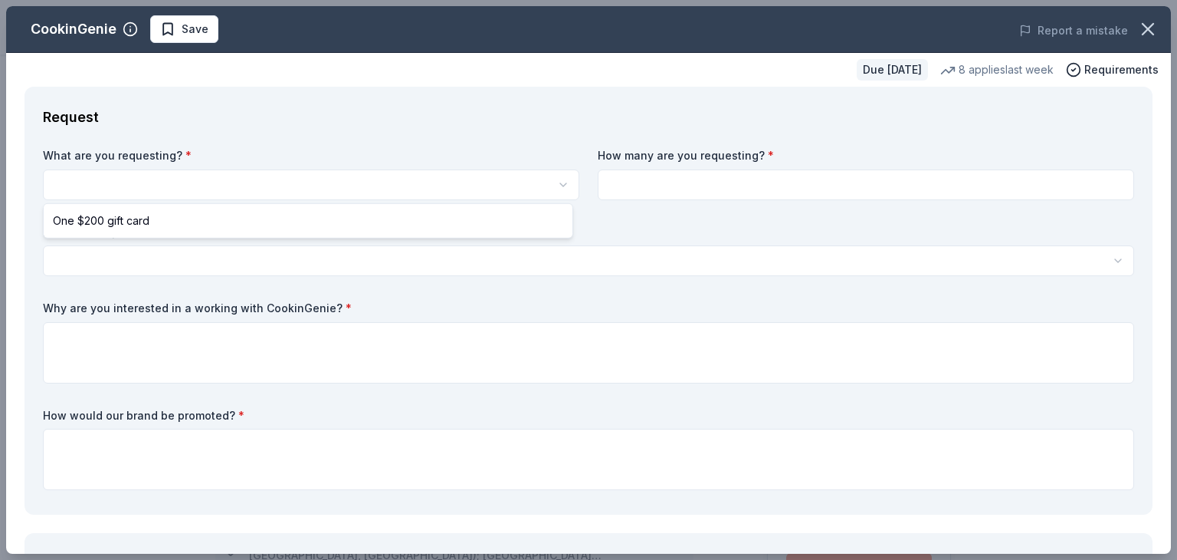
scroll to position [0, 0]
select select "One $200 gift card"
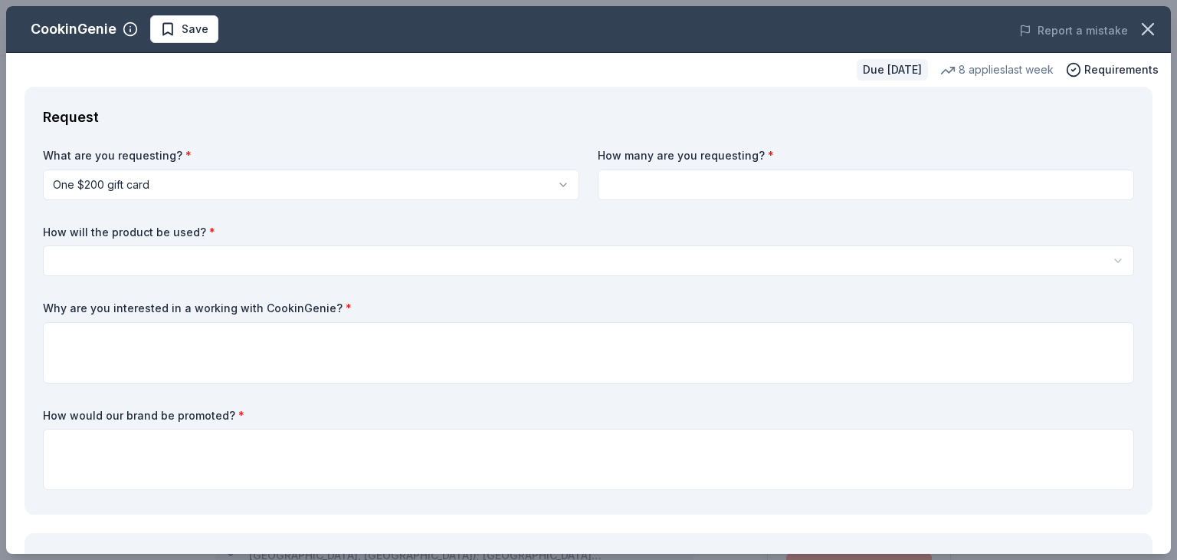
click at [711, 170] on input at bounding box center [866, 184] width 537 height 31
type input "1"
click at [233, 247] on html "Pregnant with Possibilities 10 year Anniversary Gala Save Apply Due in 18 days …" at bounding box center [588, 280] width 1177 height 560
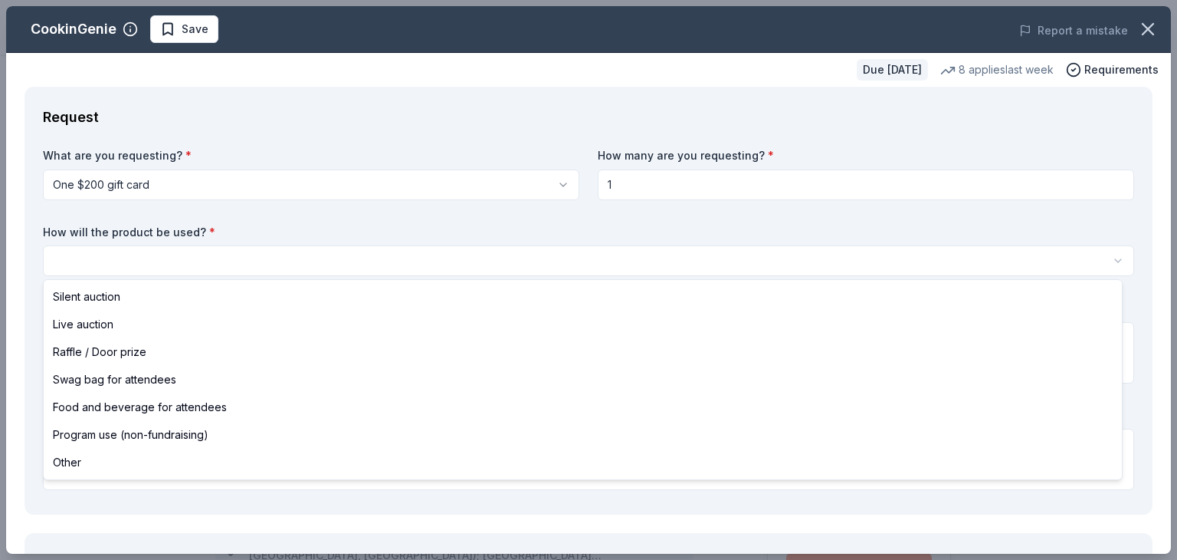
select select "silentAuction"
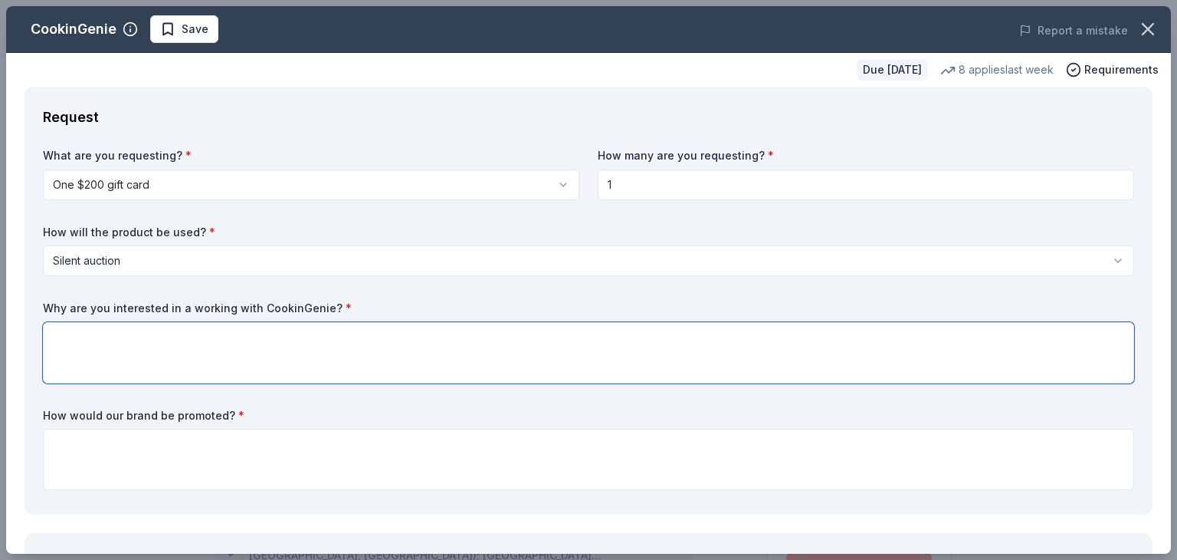
click at [141, 363] on textarea at bounding box center [589, 352] width 1092 height 61
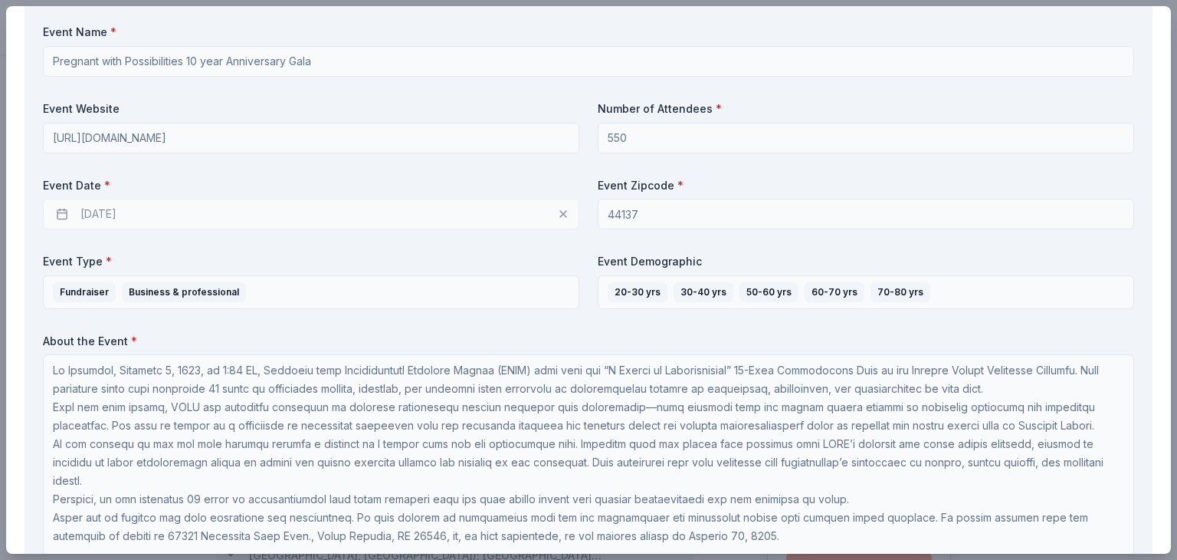
scroll to position [690, 0]
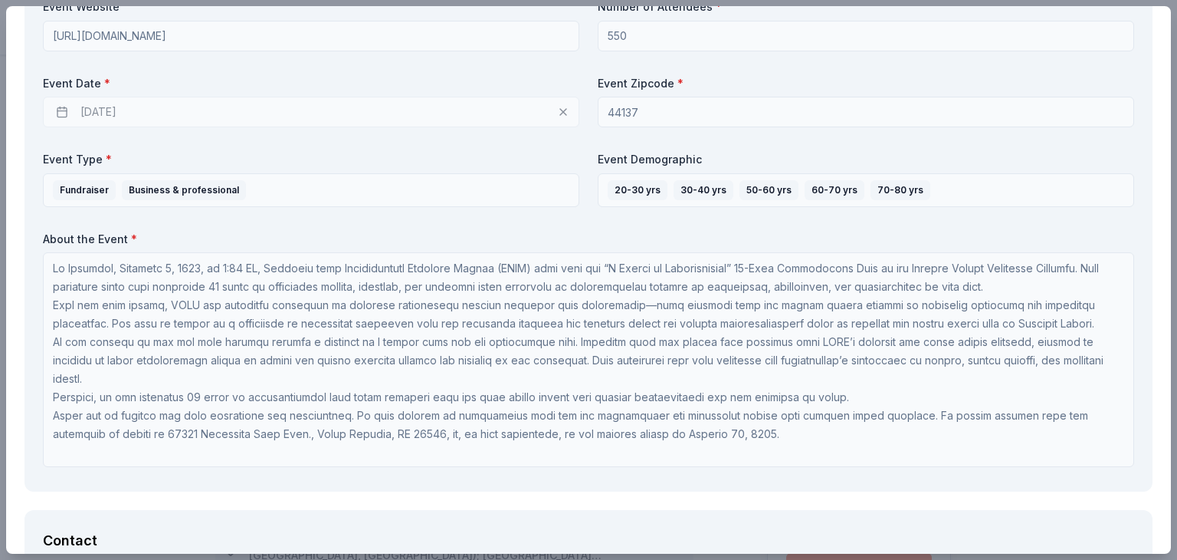
type textarea "yes"
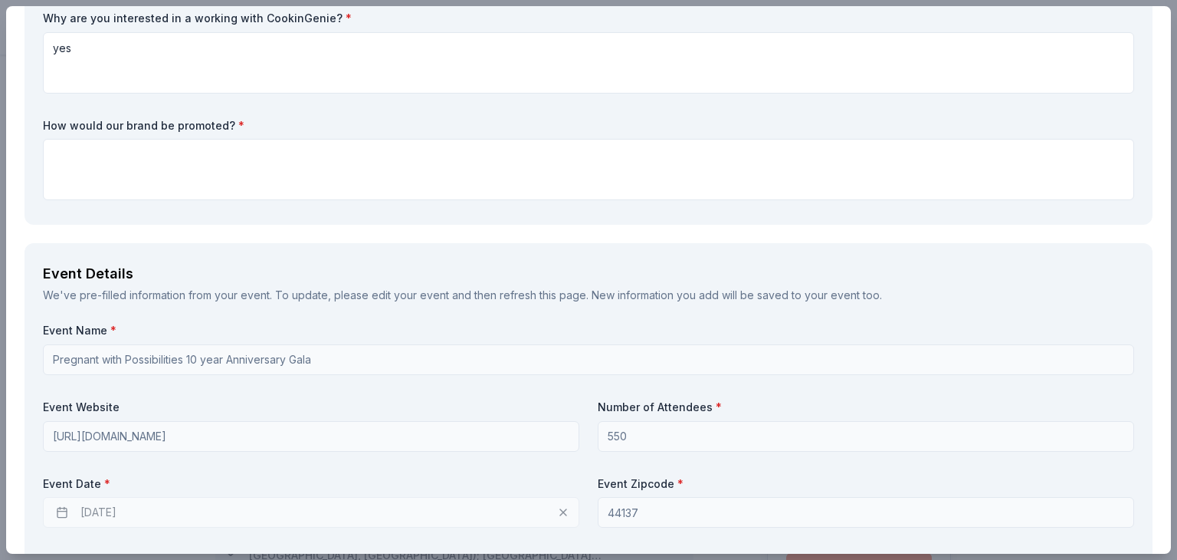
scroll to position [153, 0]
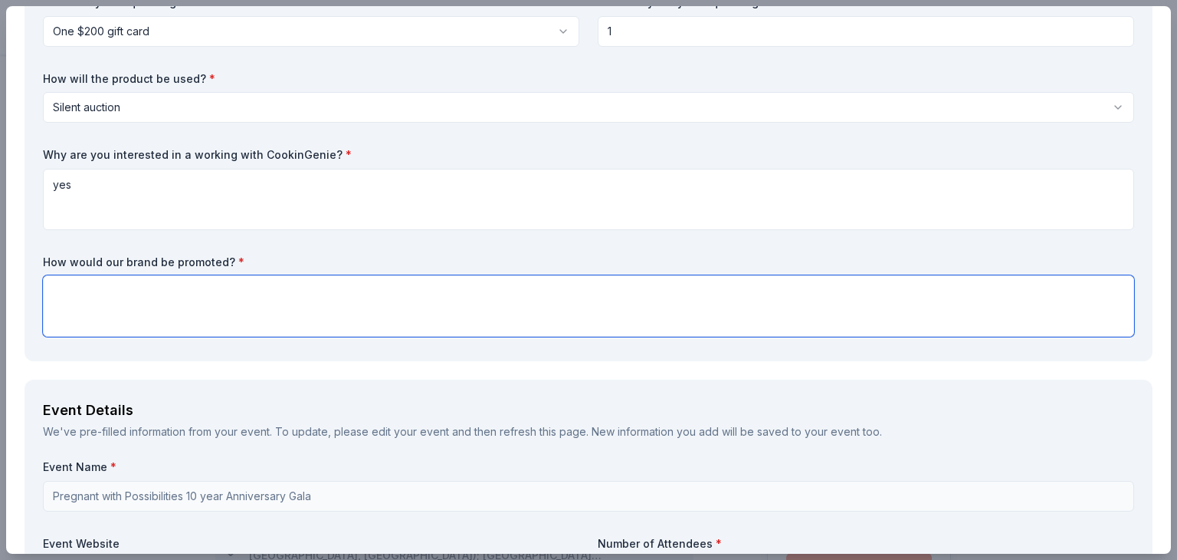
click at [221, 304] on textarea at bounding box center [589, 305] width 1092 height 61
paste textarea "Your generosity will also highlight your organization’s commitment to equity, h…"
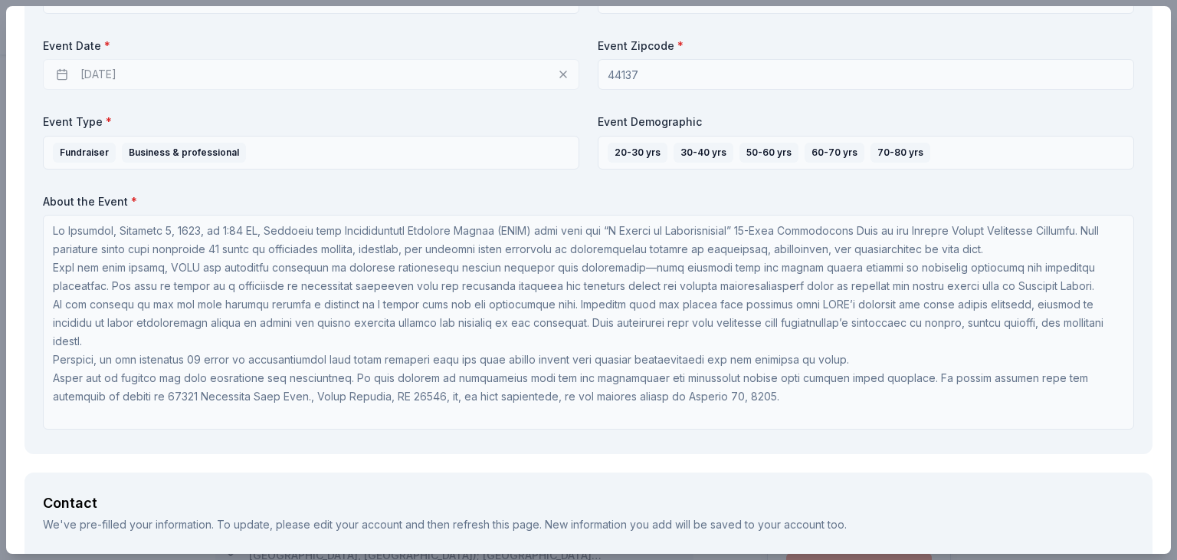
scroll to position [767, 0]
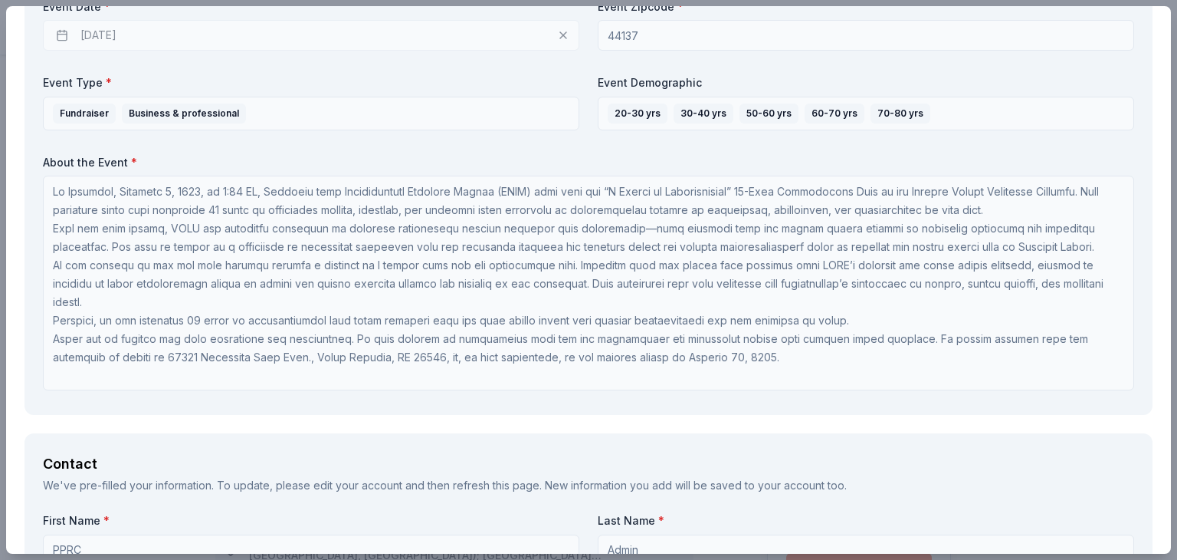
type textarea "Your generosity will also highlight your organization’s commitment to equity, h…"
click at [497, 148] on div "Event Name * Pregnant with Possibilities 10 year Anniversary Gala Event Website…" at bounding box center [589, 121] width 1092 height 550
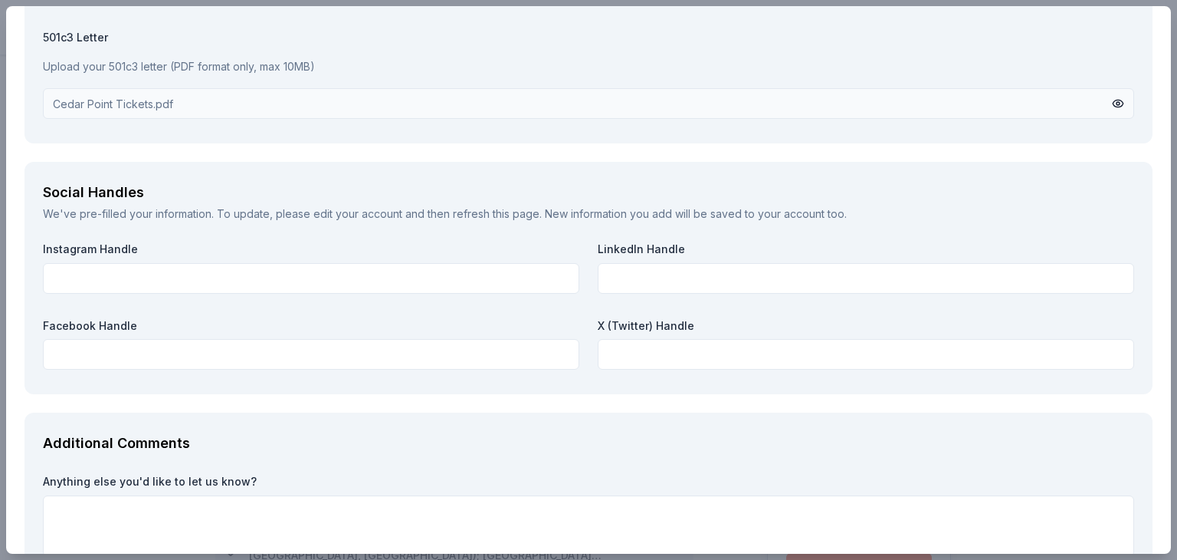
scroll to position [1763, 0]
click at [254, 79] on div "Upload your 501c3 letter (PDF format only, max 10MB)" at bounding box center [589, 65] width 1092 height 31
click at [261, 96] on div "Cedar Point Tickets.pdf" at bounding box center [589, 102] width 1092 height 31
click at [1112, 100] on button at bounding box center [1118, 102] width 12 height 17
drag, startPoint x: 130, startPoint y: 85, endPoint x: 126, endPoint y: 103, distance: 18.0
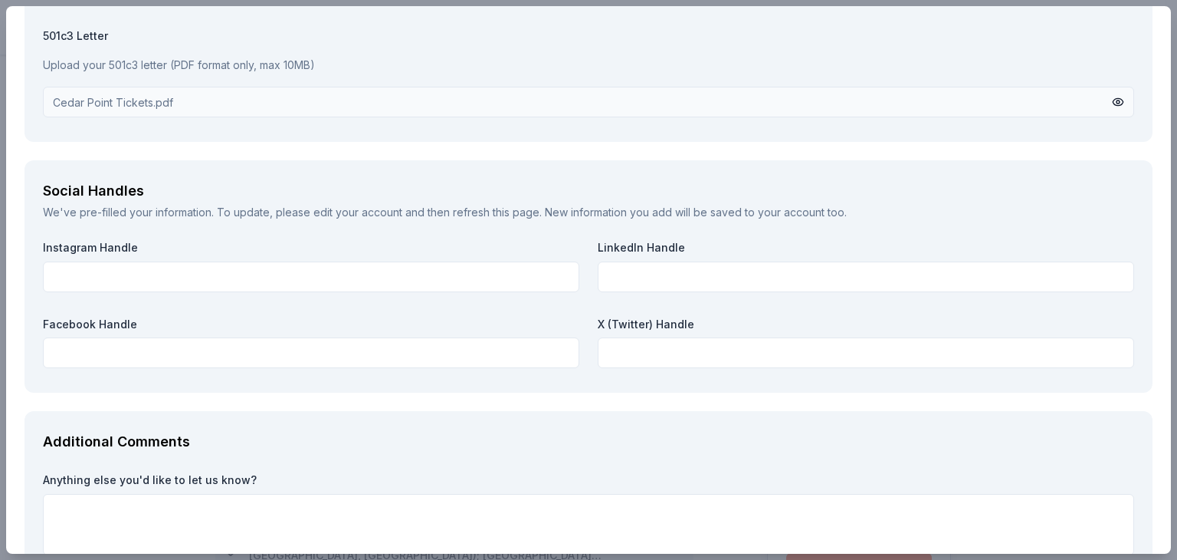
click at [130, 87] on div "Cedar Point Tickets.pdf" at bounding box center [589, 102] width 1092 height 31
click at [126, 104] on div "Cedar Point Tickets.pdf" at bounding box center [113, 102] width 120 height 17
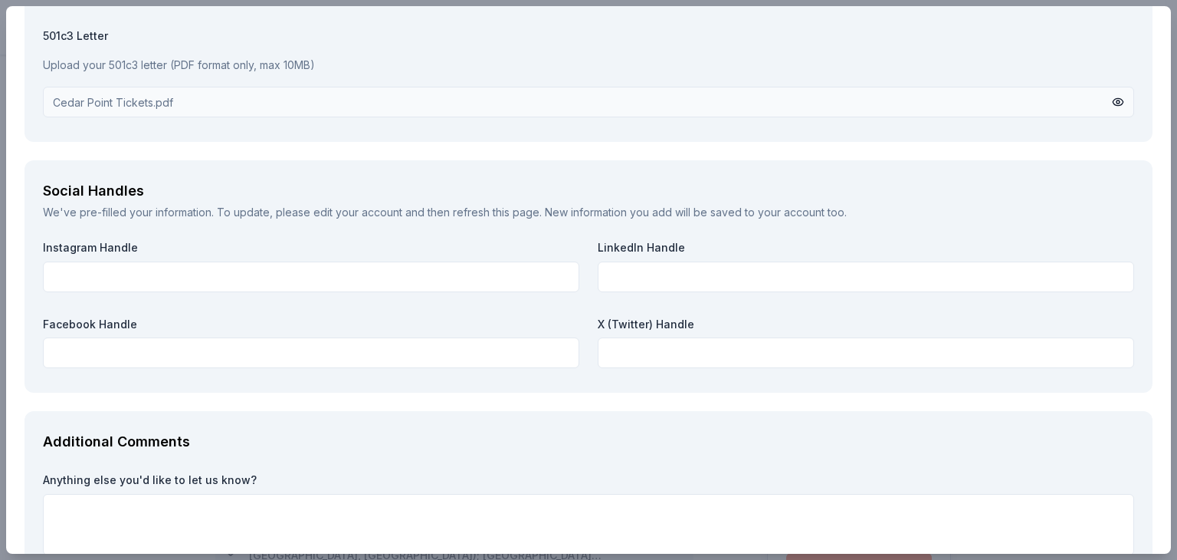
click at [126, 105] on div "Cedar Point Tickets.pdf" at bounding box center [113, 102] width 120 height 17
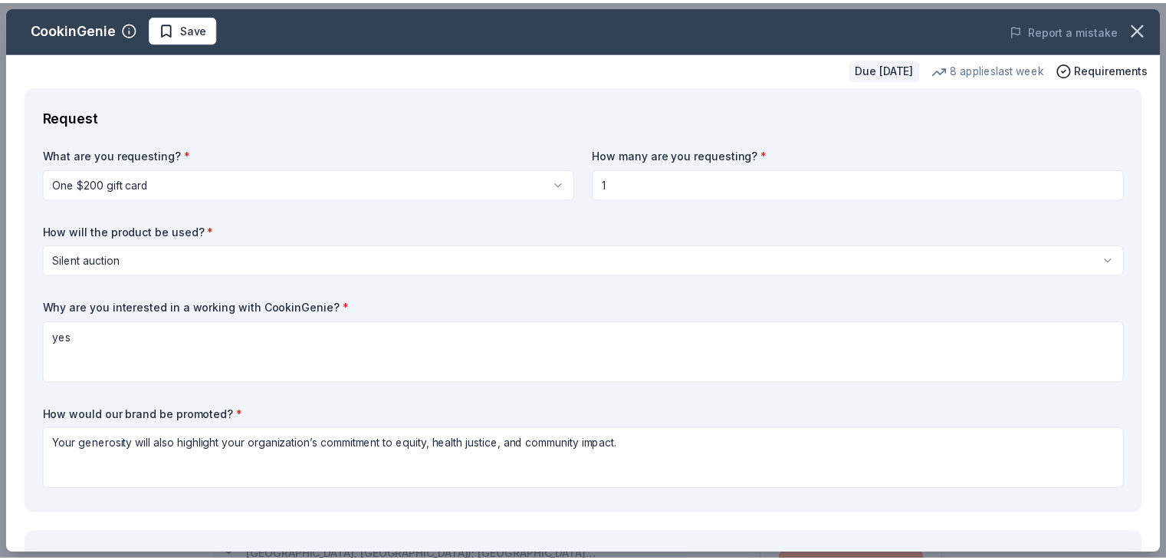
scroll to position [0, 0]
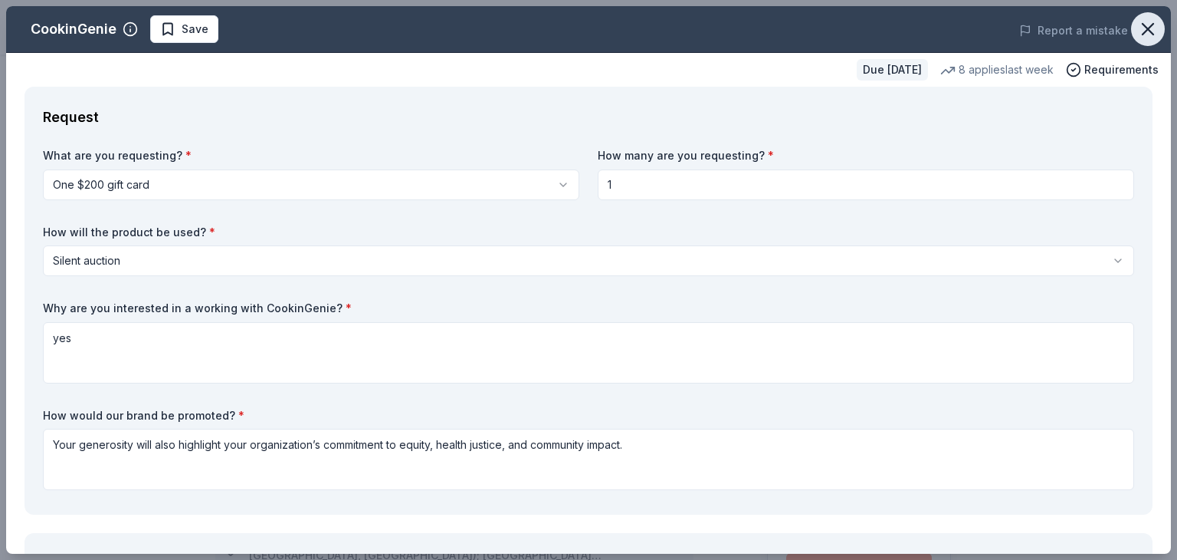
click at [1144, 19] on icon "button" at bounding box center [1148, 28] width 21 height 21
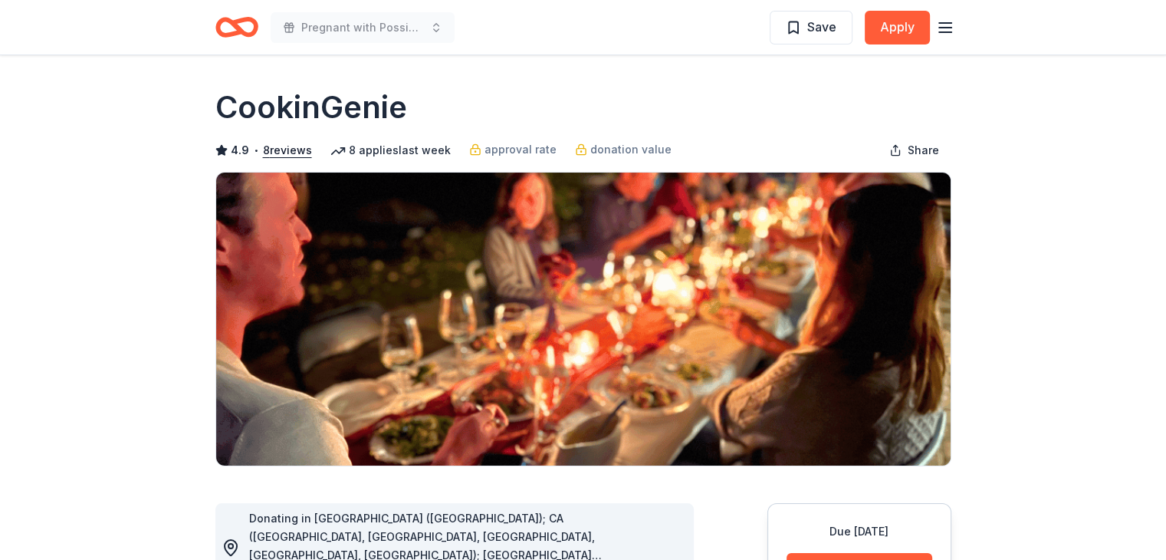
click at [954, 25] on div "Pregnant with Possibilities 10 year Anniversary Gala Save Apply" at bounding box center [583, 27] width 785 height 54
click at [944, 28] on icon "button" at bounding box center [945, 27] width 18 height 18
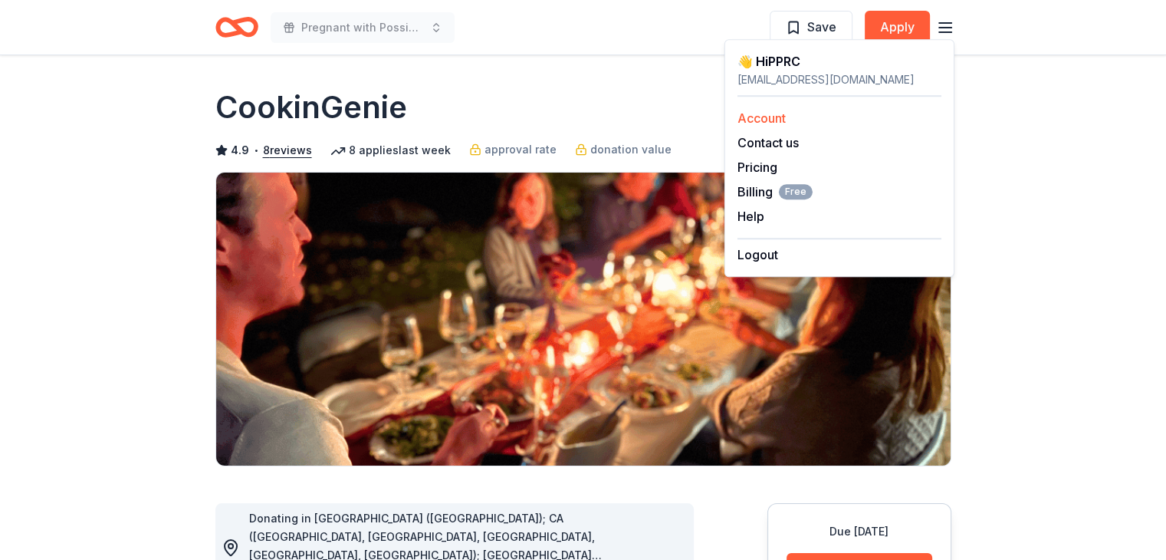
click at [773, 118] on link "Account" at bounding box center [761, 117] width 48 height 15
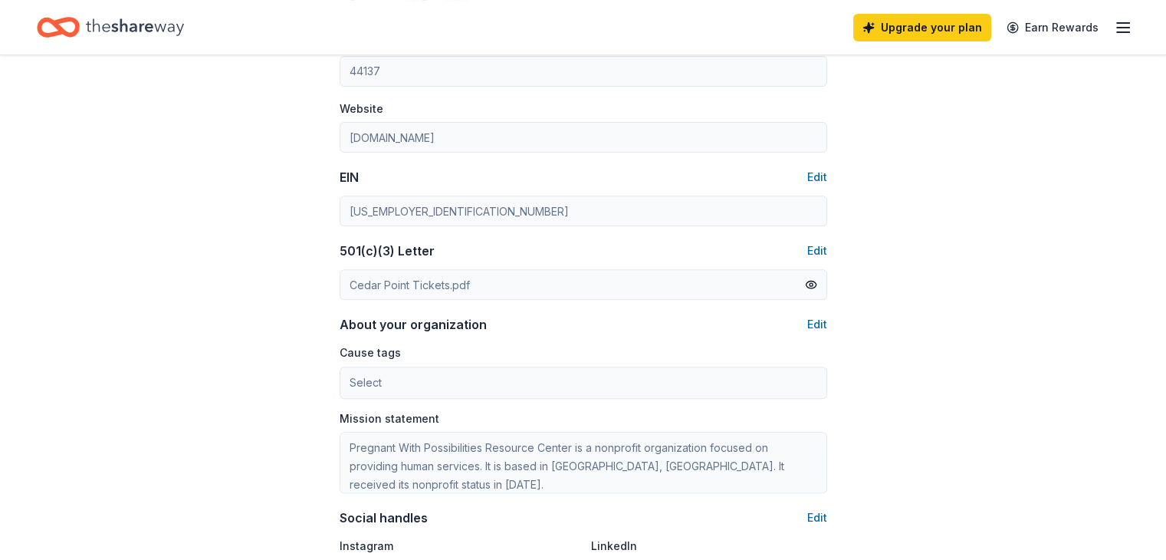
scroll to position [613, 0]
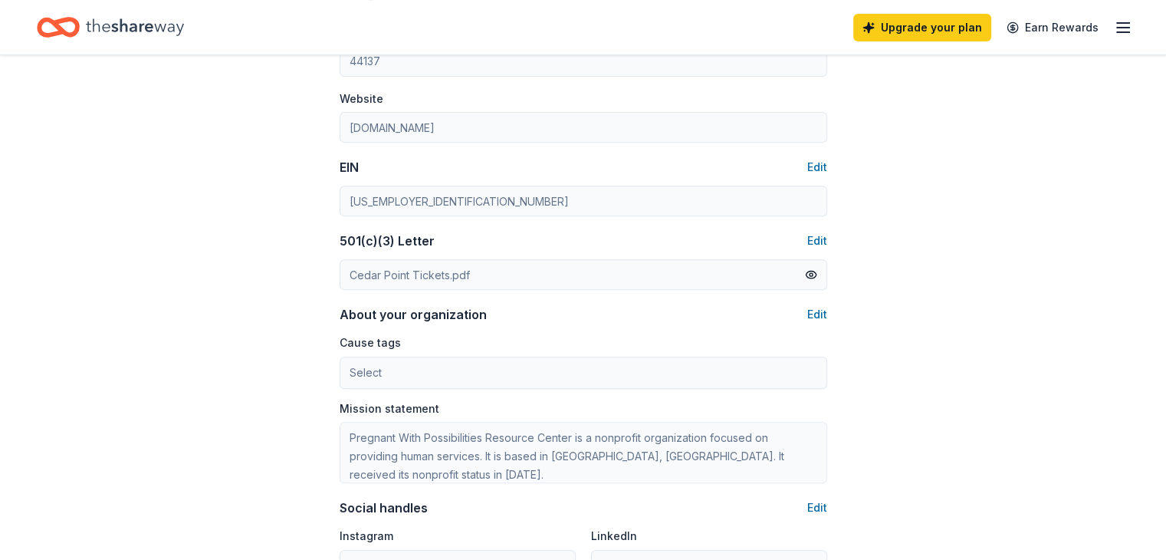
click at [812, 231] on div "Organization profile Edit Organization name Pregnant with Possibilities ZIP cod…" at bounding box center [584, 278] width 488 height 737
click at [812, 240] on button "Edit" at bounding box center [817, 240] width 20 height 18
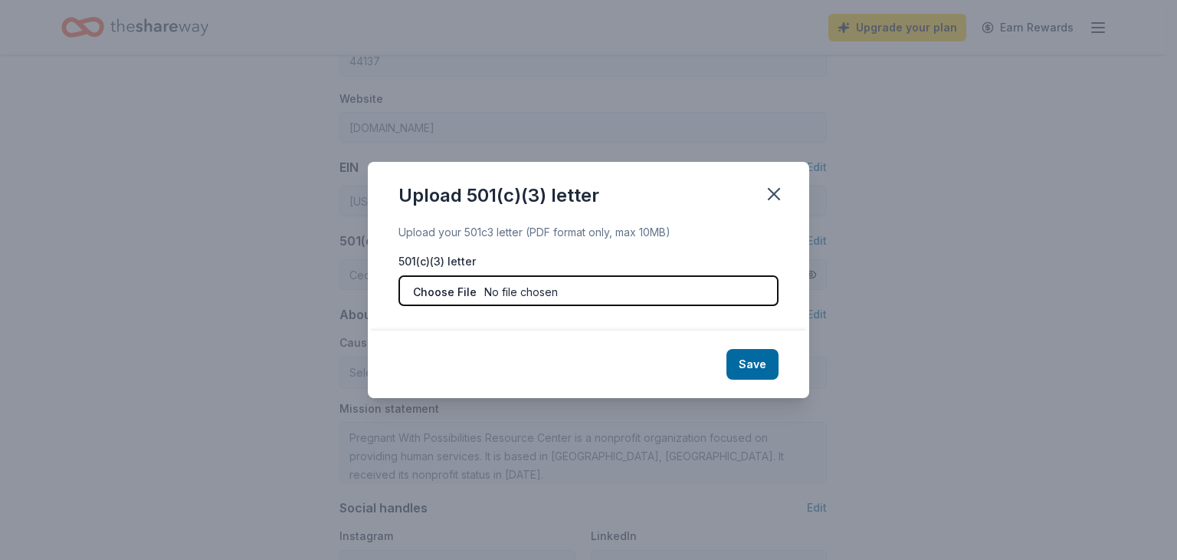
click at [576, 289] on input "file" at bounding box center [589, 290] width 380 height 31
type input "C:\fakepath\501c3 Documentation (1).pdf"
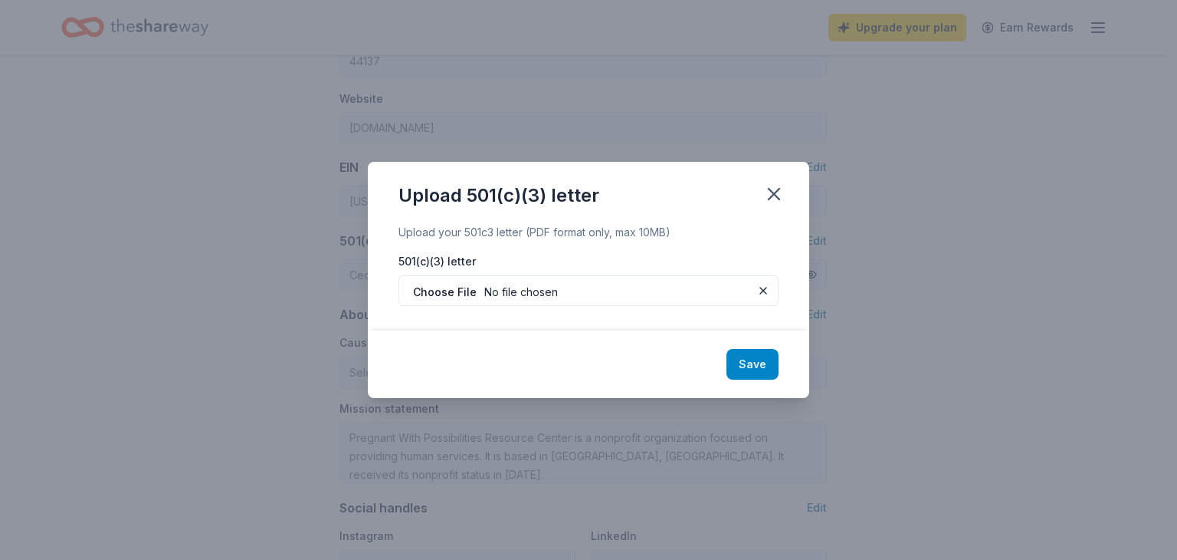
click at [742, 363] on button "Save" at bounding box center [753, 364] width 52 height 31
click at [750, 359] on div "Save" at bounding box center [589, 363] width 442 height 67
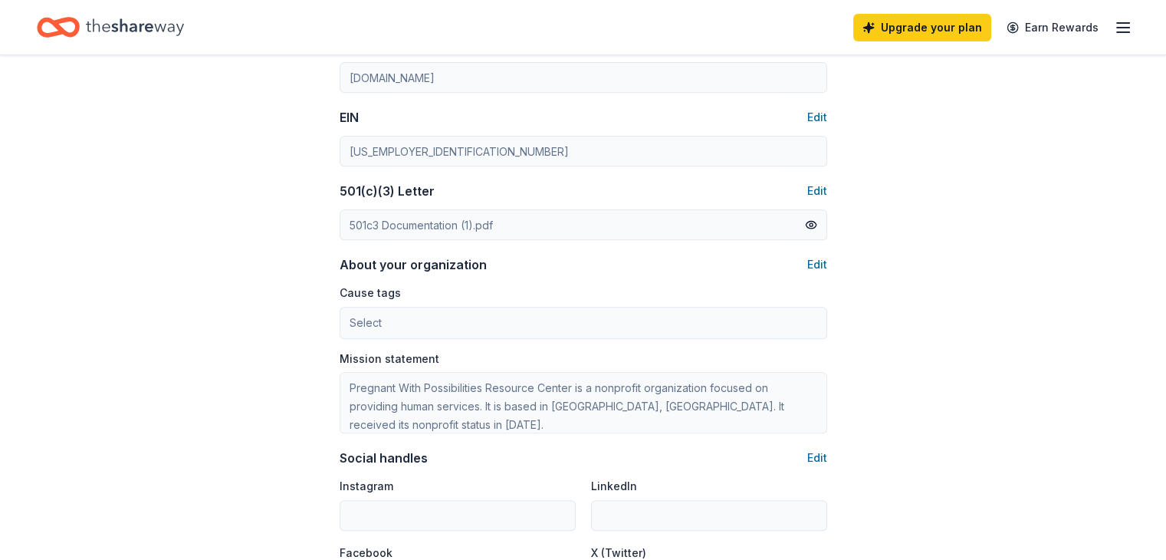
scroll to position [690, 0]
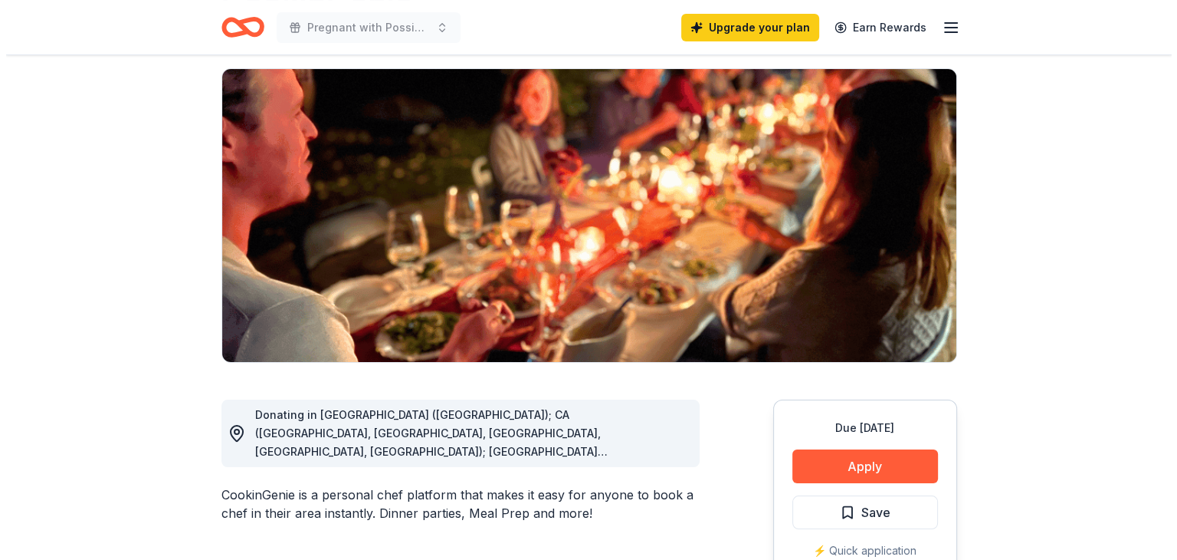
scroll to position [230, 0]
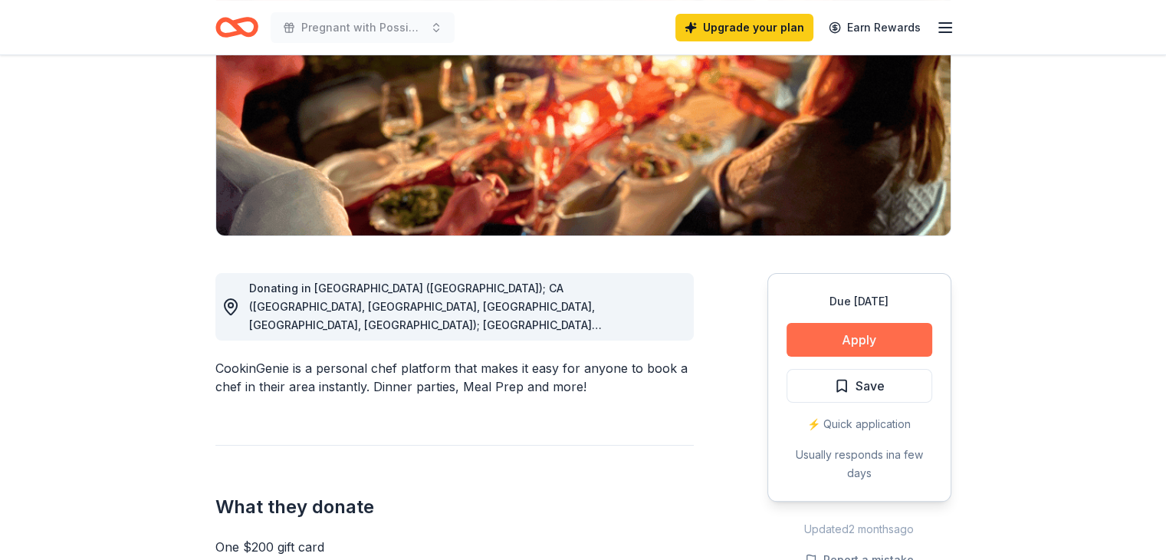
click at [857, 325] on button "Apply" at bounding box center [859, 340] width 146 height 34
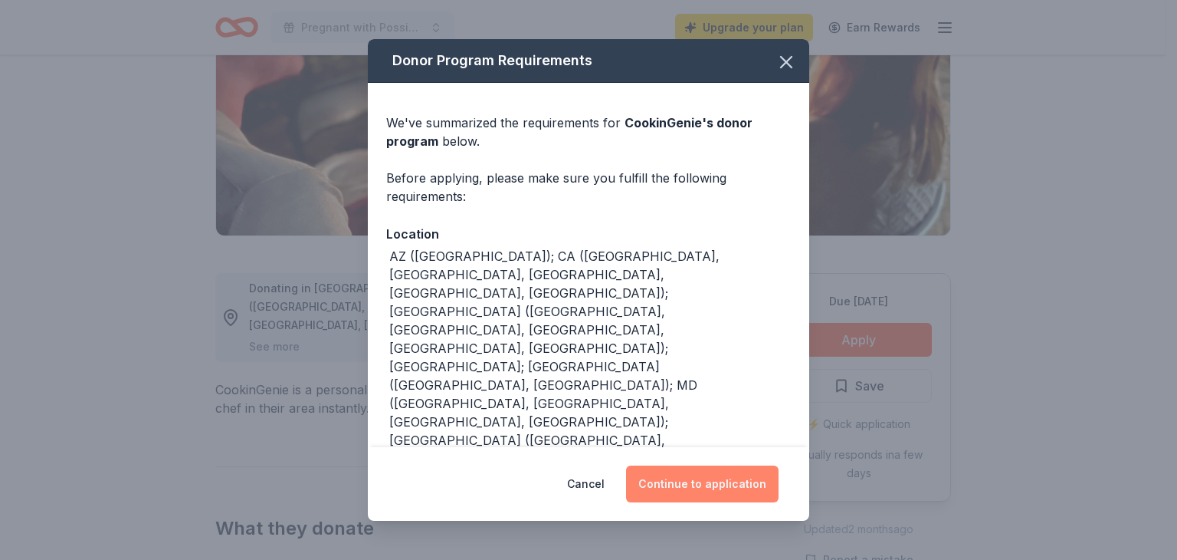
click at [699, 467] on button "Continue to application" at bounding box center [702, 483] width 153 height 37
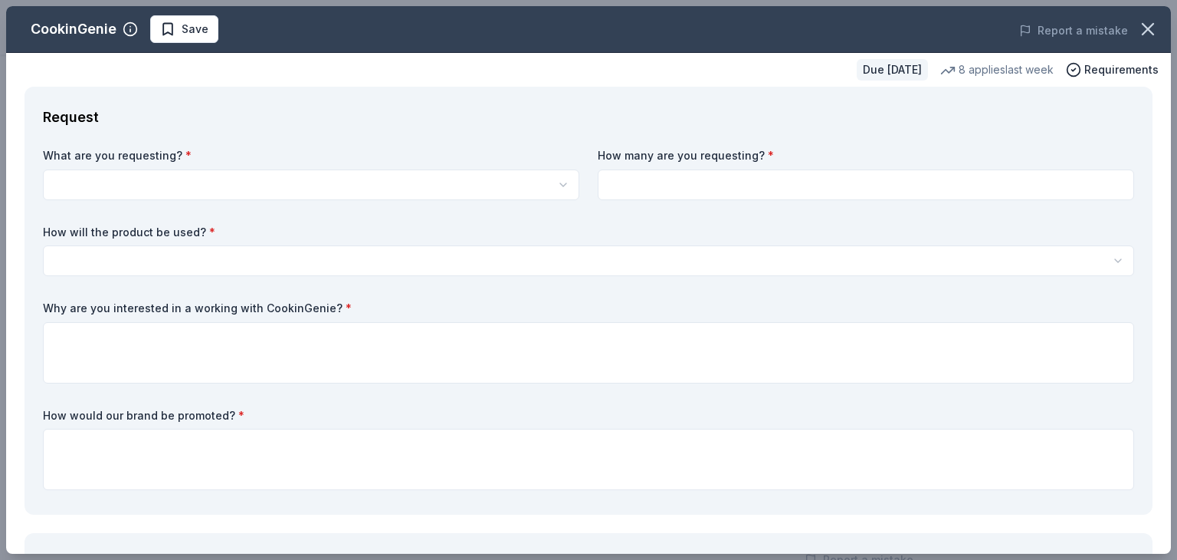
click at [193, 205] on div "What are you requesting? * One $200 gift card How many are you requesting? * Ho…" at bounding box center [589, 322] width 1092 height 348
click at [204, 185] on html "10% Pregnant with Possibilities 10 year Anniversary Gala Upgrade your plan Earn…" at bounding box center [588, 50] width 1177 height 560
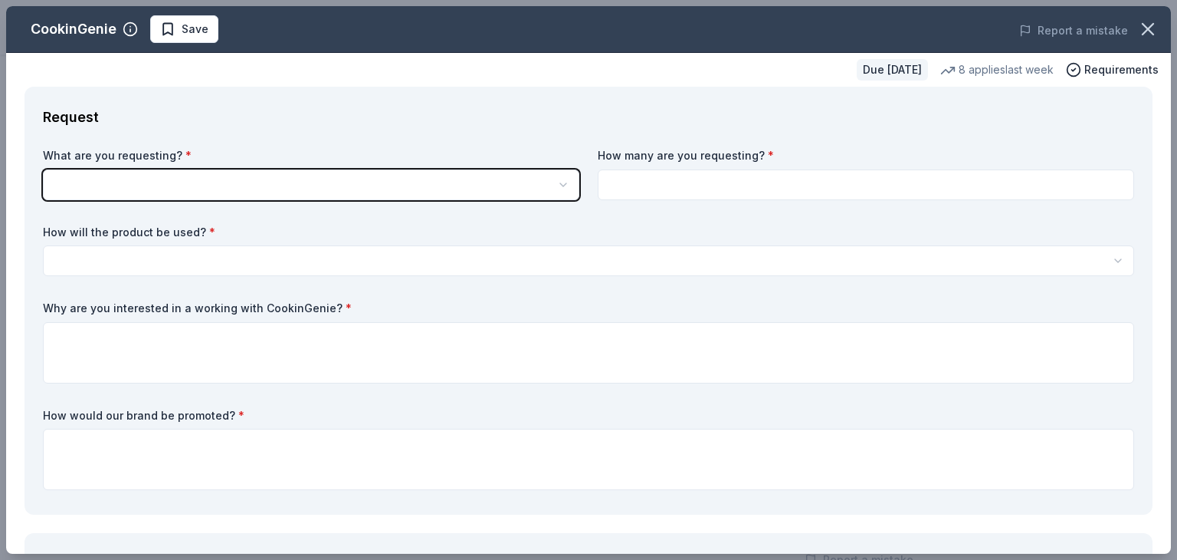
scroll to position [0, 0]
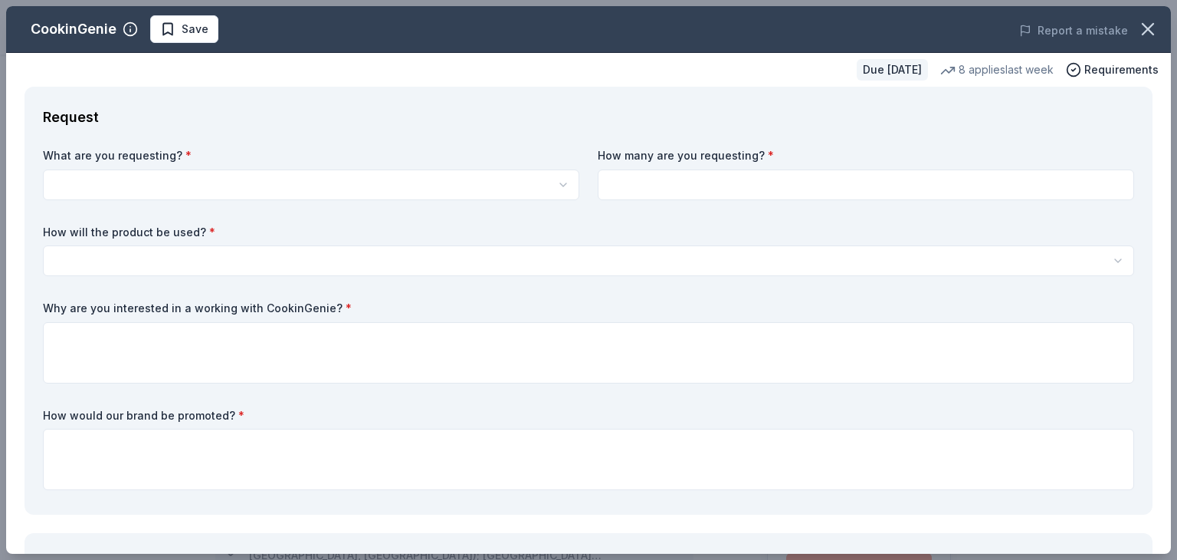
click at [205, 185] on html "10% Pregnant with Possibilities 10 year Anniversary Gala Save Apply Due in 18 d…" at bounding box center [588, 280] width 1177 height 560
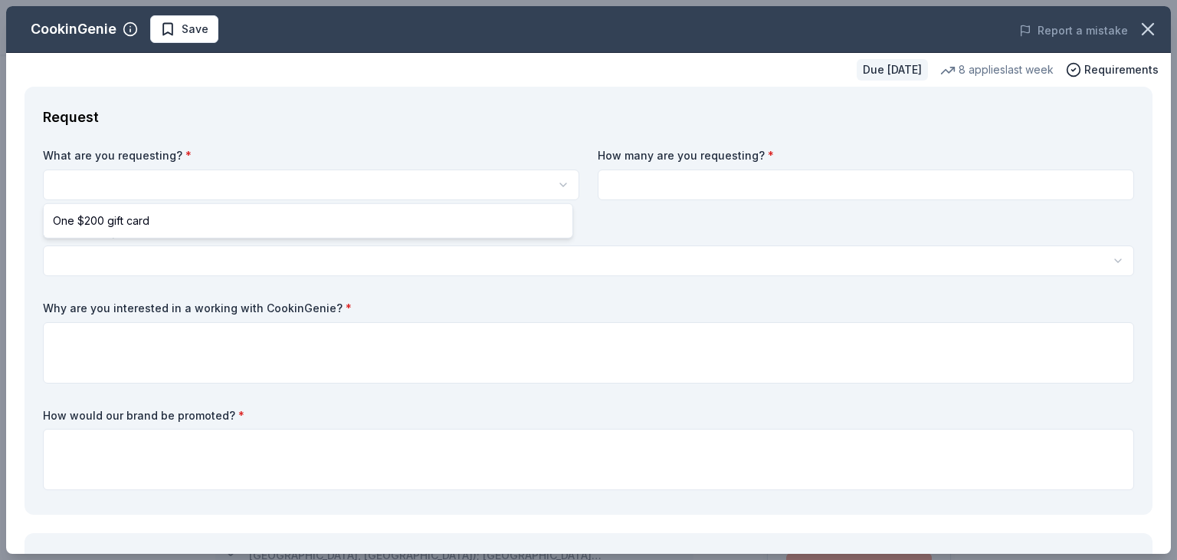
select select "One $200 gift card"
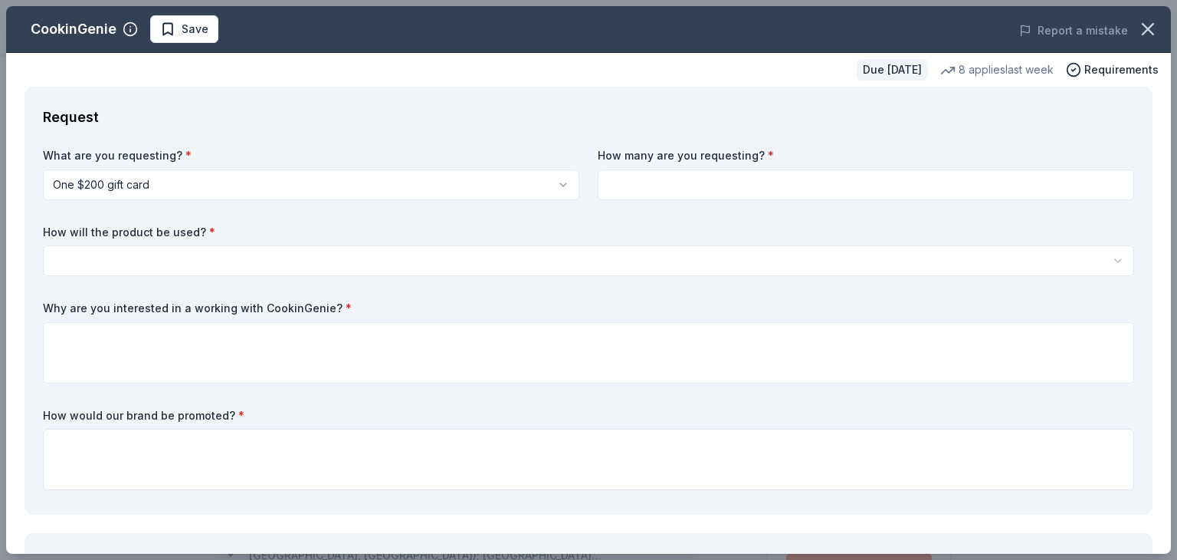
click at [586, 177] on div "What are you requesting? * One $200 gift card One $200 gift card How many are y…" at bounding box center [589, 322] width 1092 height 348
click at [598, 187] on input at bounding box center [866, 184] width 537 height 31
type input "1"
click at [532, 261] on html "10% Pregnant with Possibilities 10 year Anniversary Gala Save Apply Due in 18 d…" at bounding box center [588, 280] width 1177 height 560
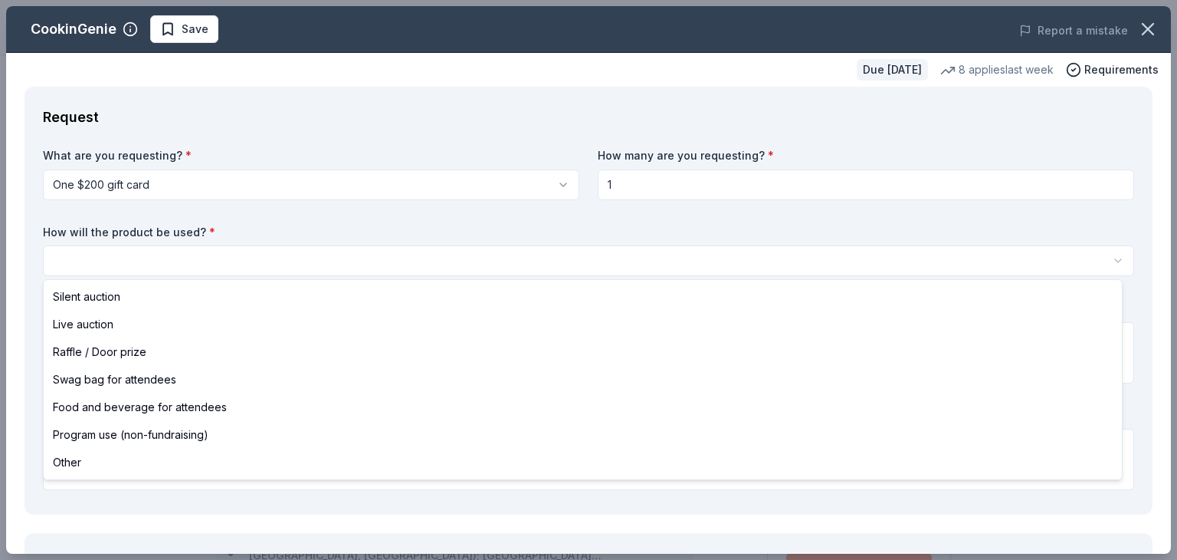
select select "silentAuction"
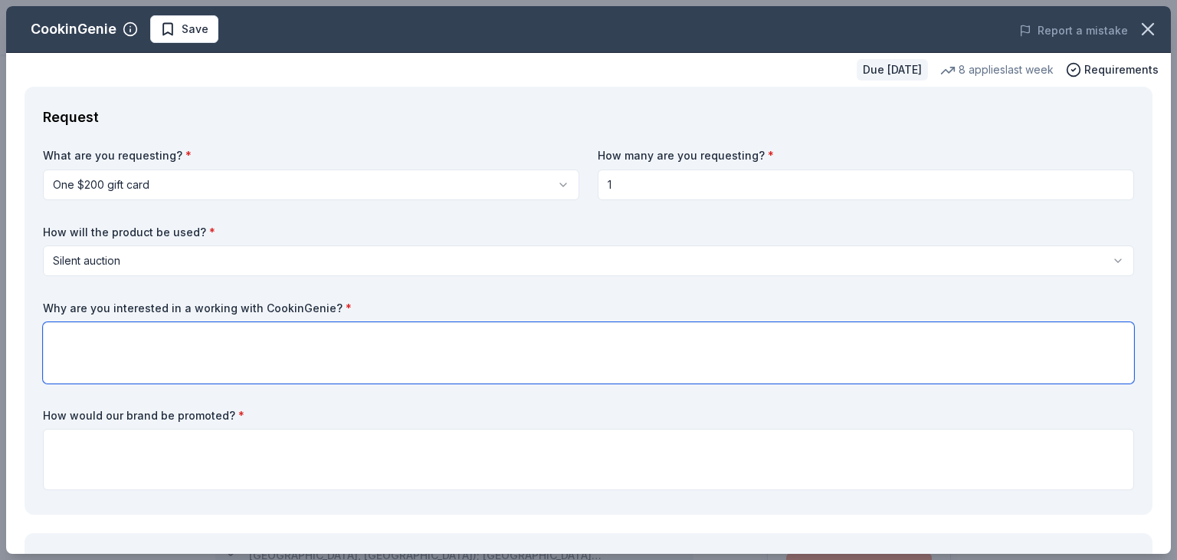
click at [101, 341] on textarea at bounding box center [589, 352] width 1092 height 61
type textarea "Yes"
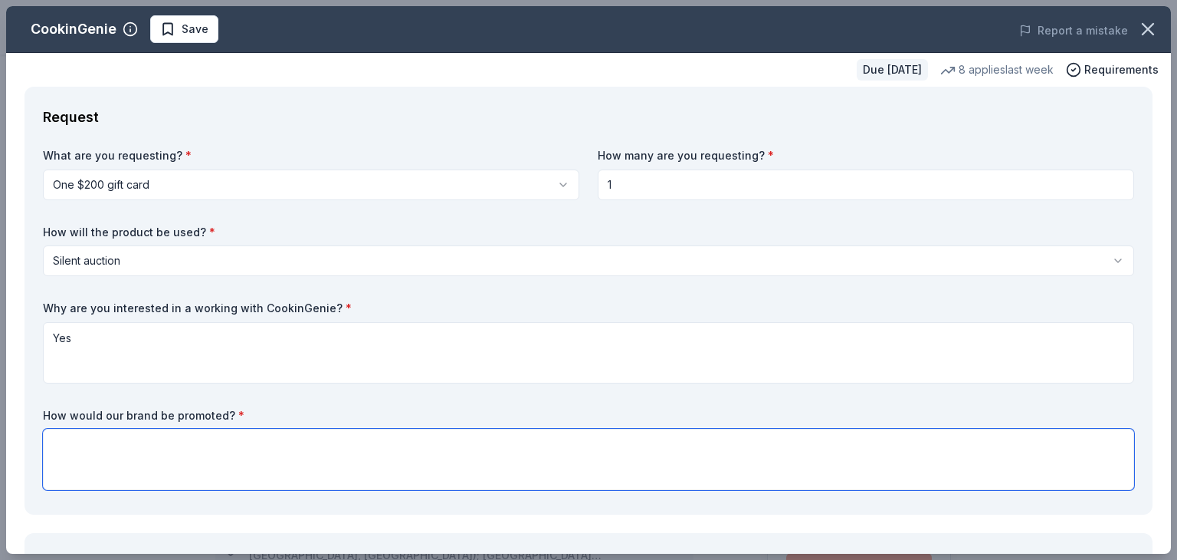
click at [129, 445] on textarea at bounding box center [589, 458] width 1092 height 61
paste textarea "Your generosity will also highlight your organization’s commitment to equity, h…"
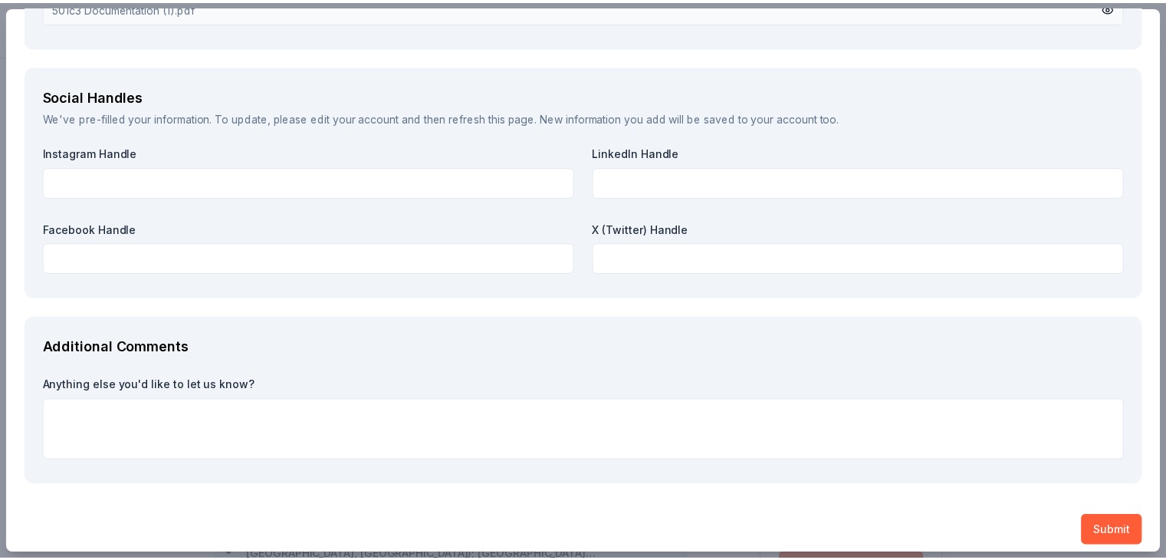
scroll to position [1867, 0]
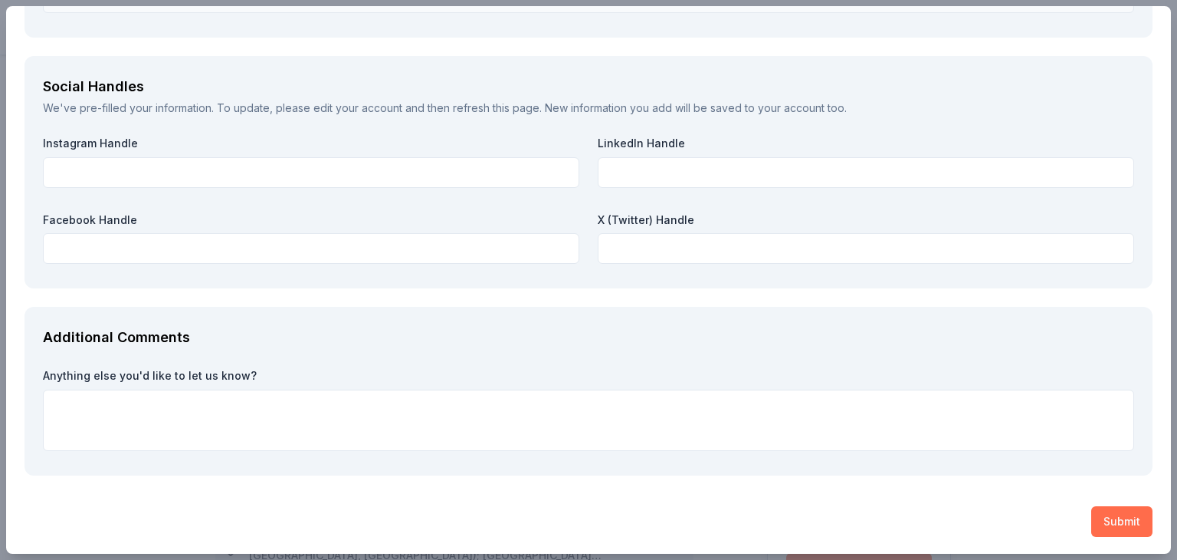
type textarea "Your generosity will also highlight your organization’s commitment to equity, h…"
click at [1092, 507] on button "Submit" at bounding box center [1122, 521] width 61 height 31
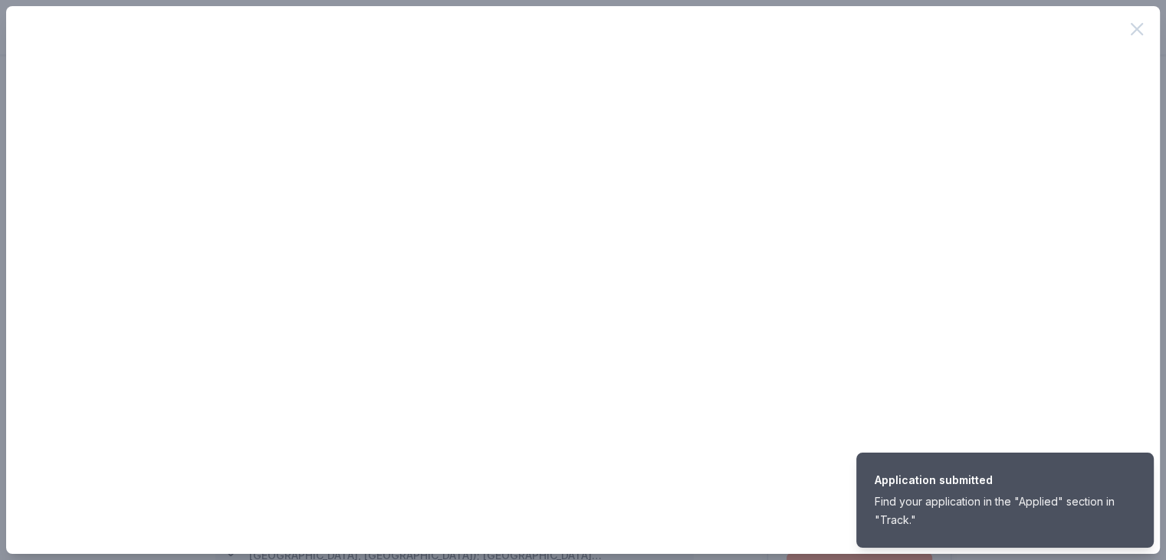
scroll to position [0, 0]
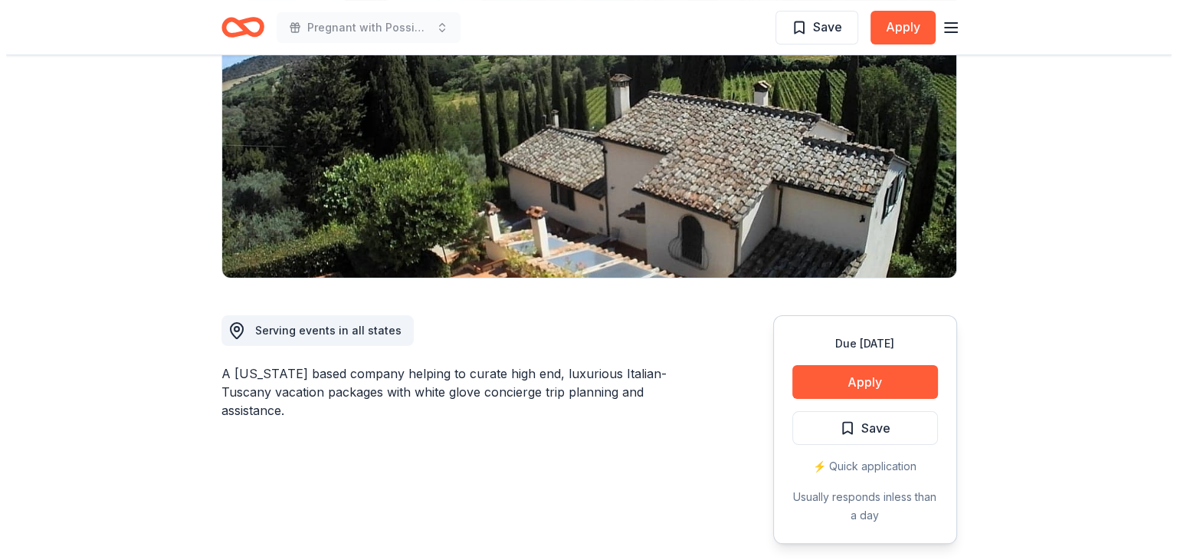
scroll to position [307, 0]
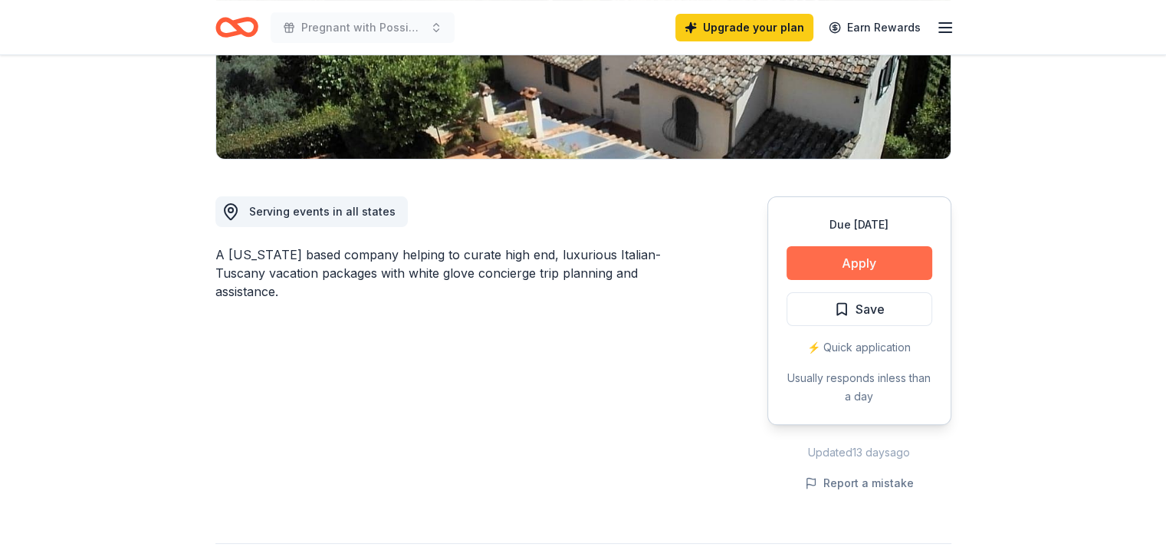
click at [863, 271] on button "Apply" at bounding box center [859, 263] width 146 height 34
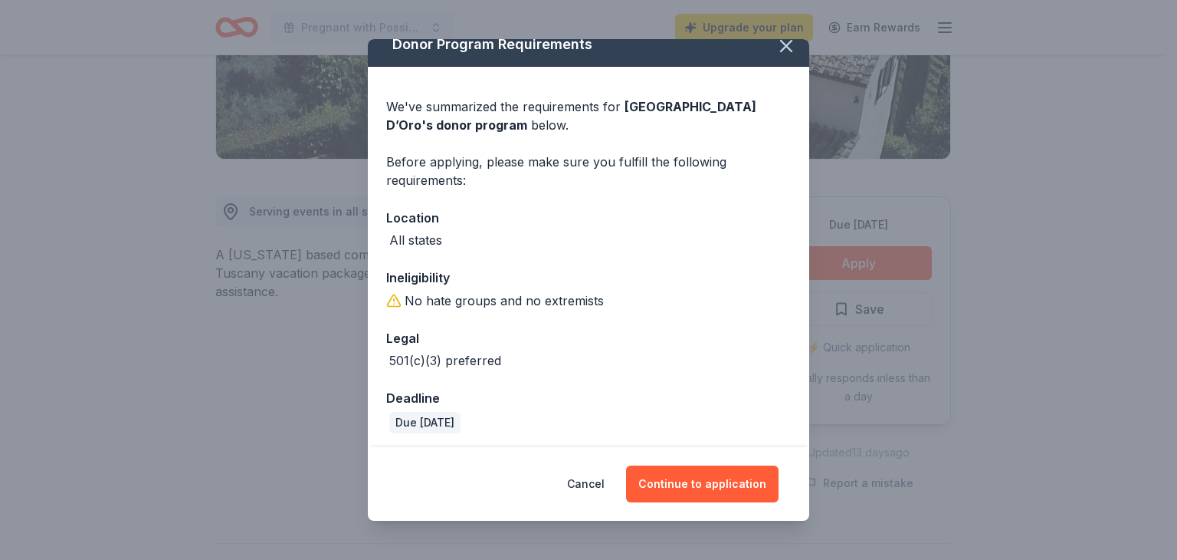
scroll to position [20, 0]
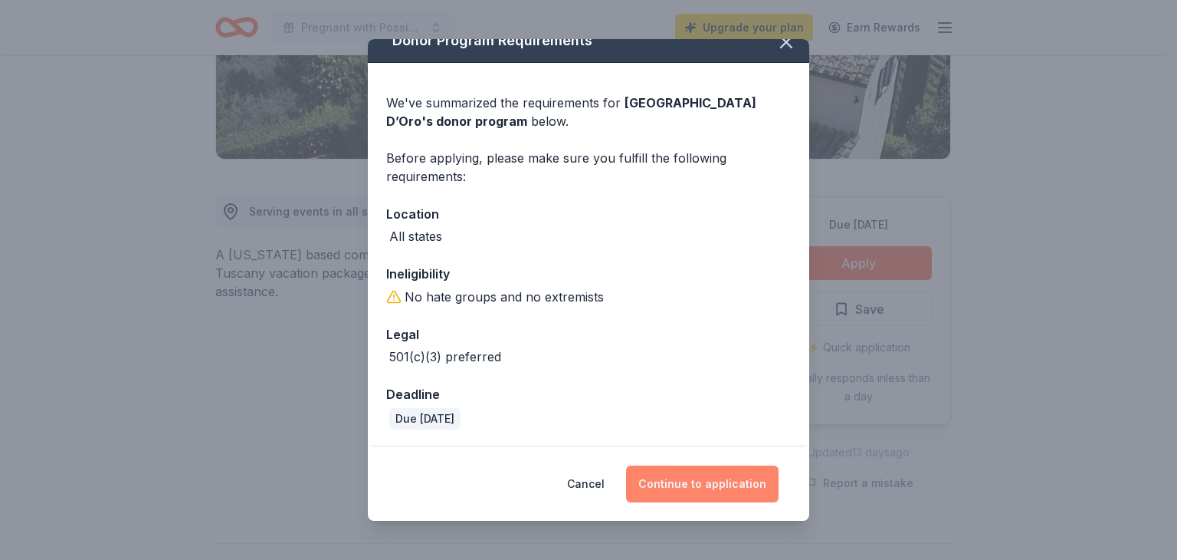
click at [707, 485] on button "Continue to application" at bounding box center [702, 483] width 153 height 37
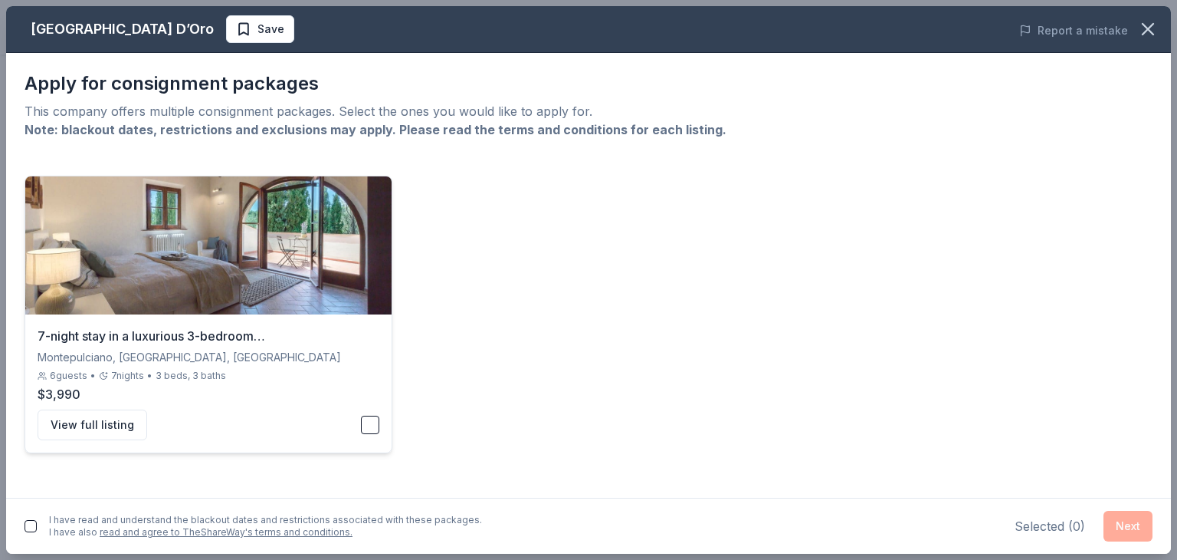
click at [356, 432] on div "View full listing" at bounding box center [209, 424] width 342 height 31
click at [352, 515] on div "I have read and understand the blackout dates and restrictions associated with …" at bounding box center [265, 526] width 433 height 25
click at [31, 525] on button "button" at bounding box center [31, 526] width 12 height 12
click at [1140, 517] on button "Next" at bounding box center [1128, 526] width 49 height 31
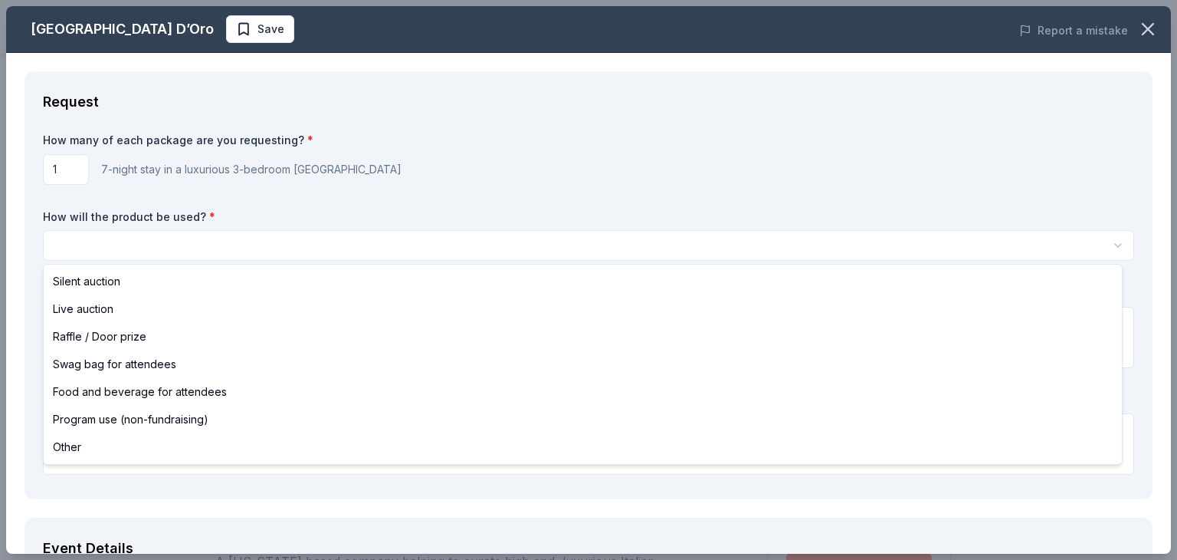
scroll to position [0, 0]
select select "silentAuction"
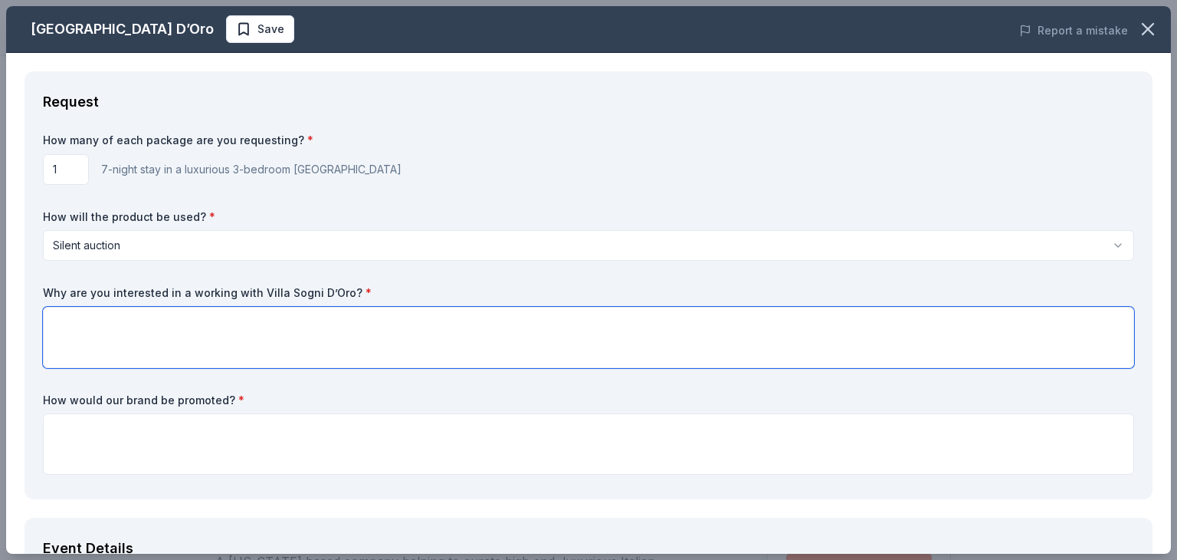
click at [122, 339] on textarea at bounding box center [589, 337] width 1092 height 61
type textarea "Yes"
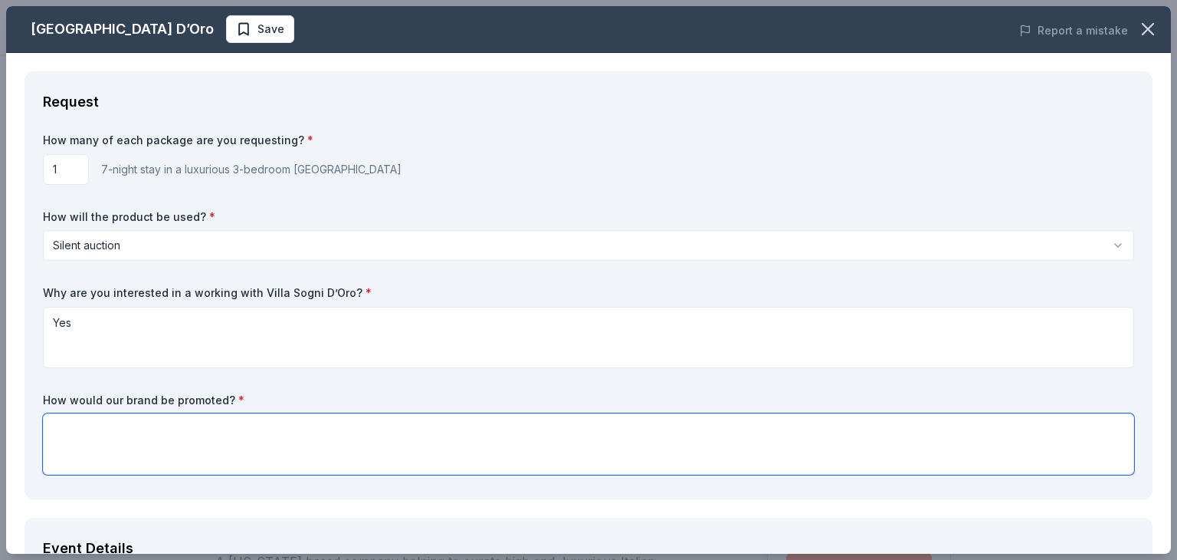
paste textarea "Your generosity will also highlight your organization’s commitment to equity, h…"
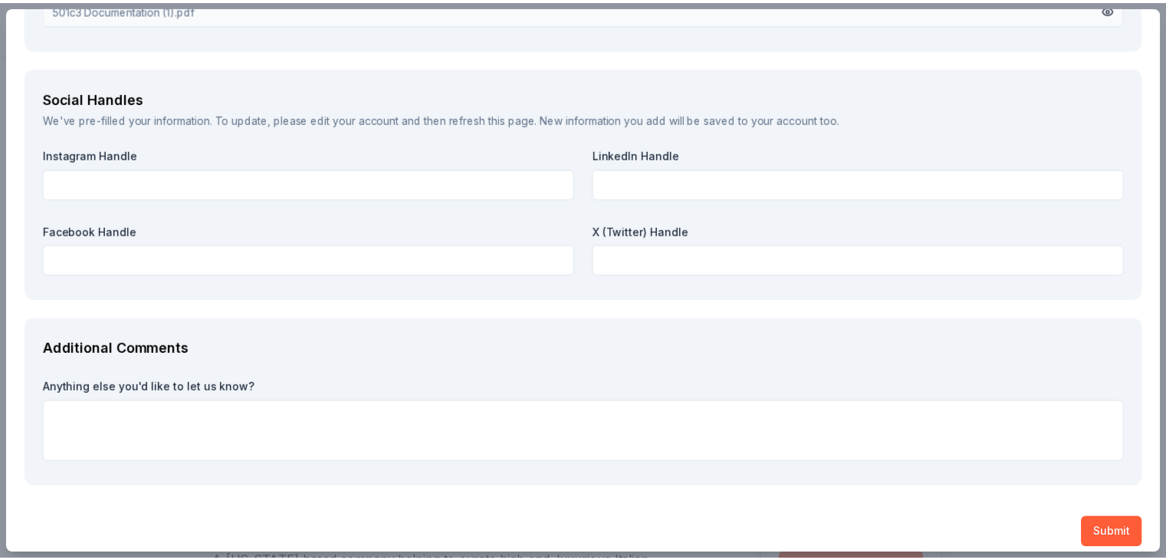
scroll to position [1852, 0]
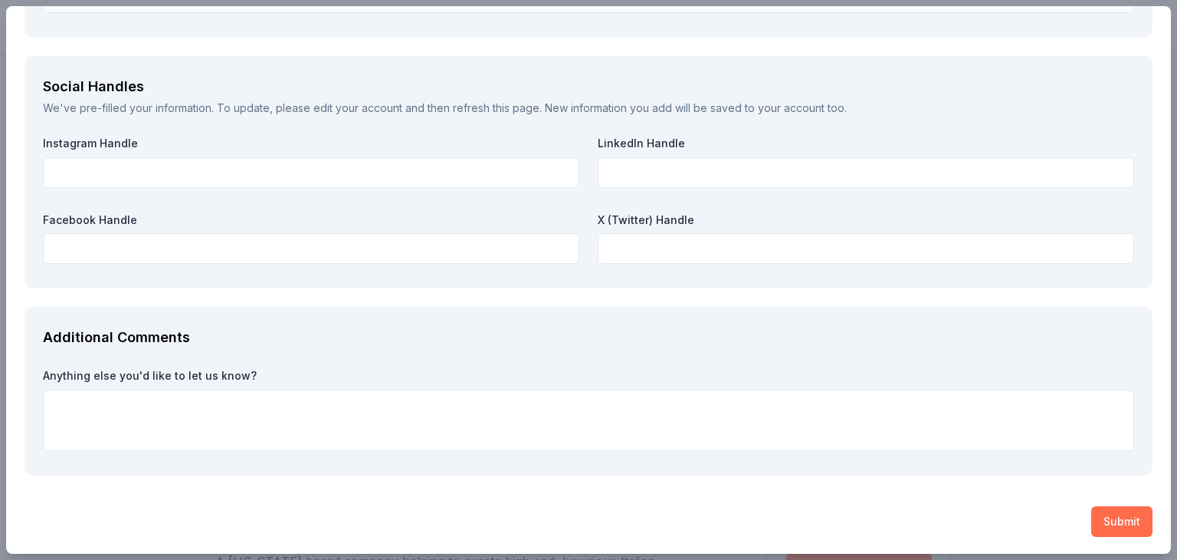
type textarea "Your generosity will also highlight your organization’s commitment to equity, h…"
click at [1131, 524] on button "Submit" at bounding box center [1122, 521] width 61 height 31
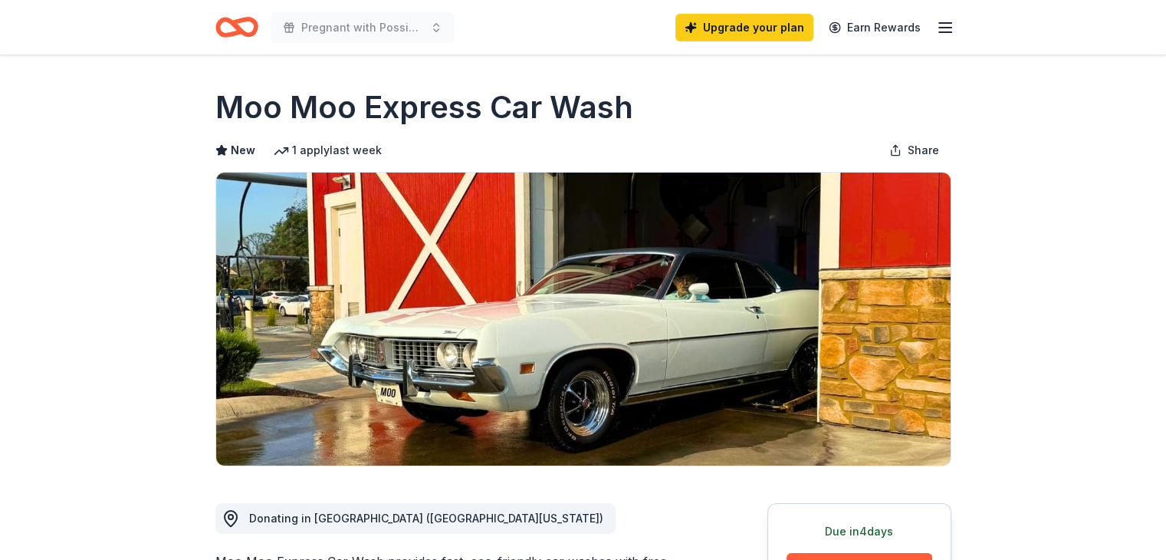
click at [707, 93] on div "Moo Moo Express Car Wash" at bounding box center [583, 107] width 736 height 43
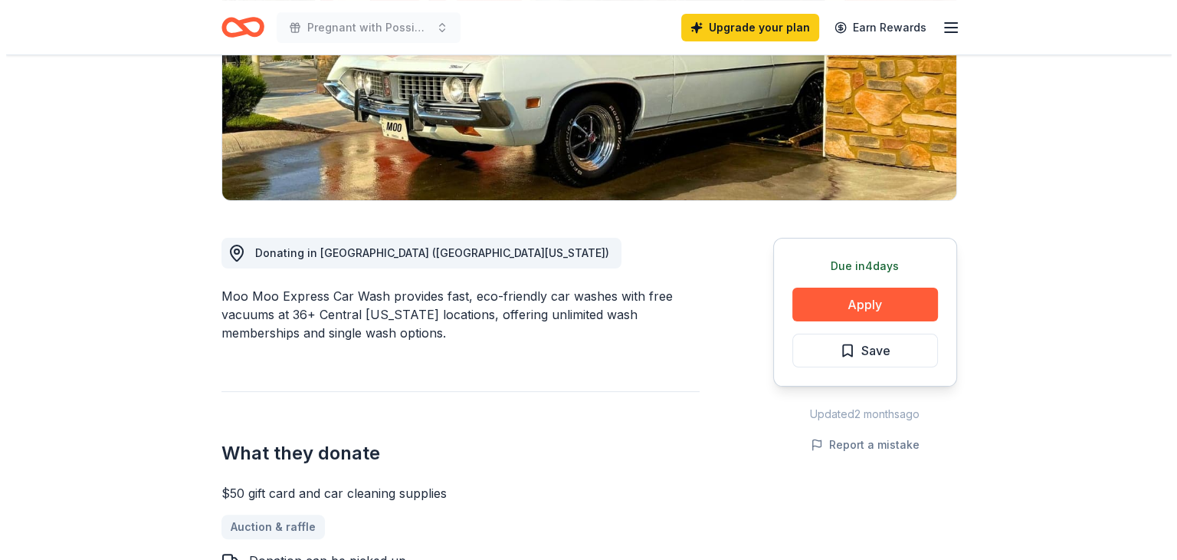
scroll to position [307, 0]
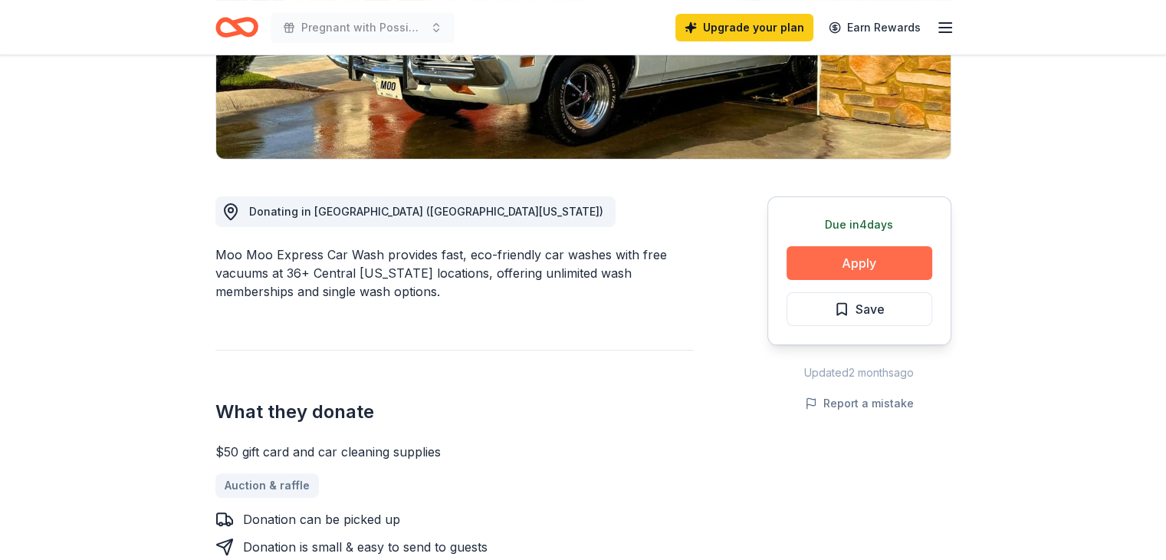
click at [837, 249] on button "Apply" at bounding box center [859, 263] width 146 height 34
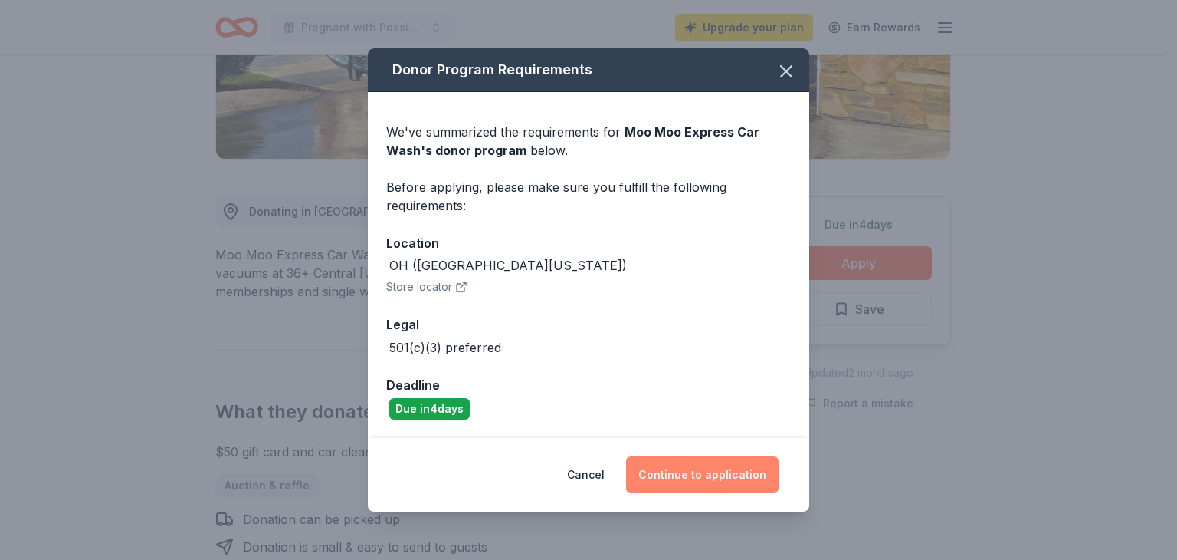
drag, startPoint x: 681, startPoint y: 473, endPoint x: 642, endPoint y: 310, distance: 167.1
click at [682, 470] on button "Continue to application" at bounding box center [702, 474] width 153 height 37
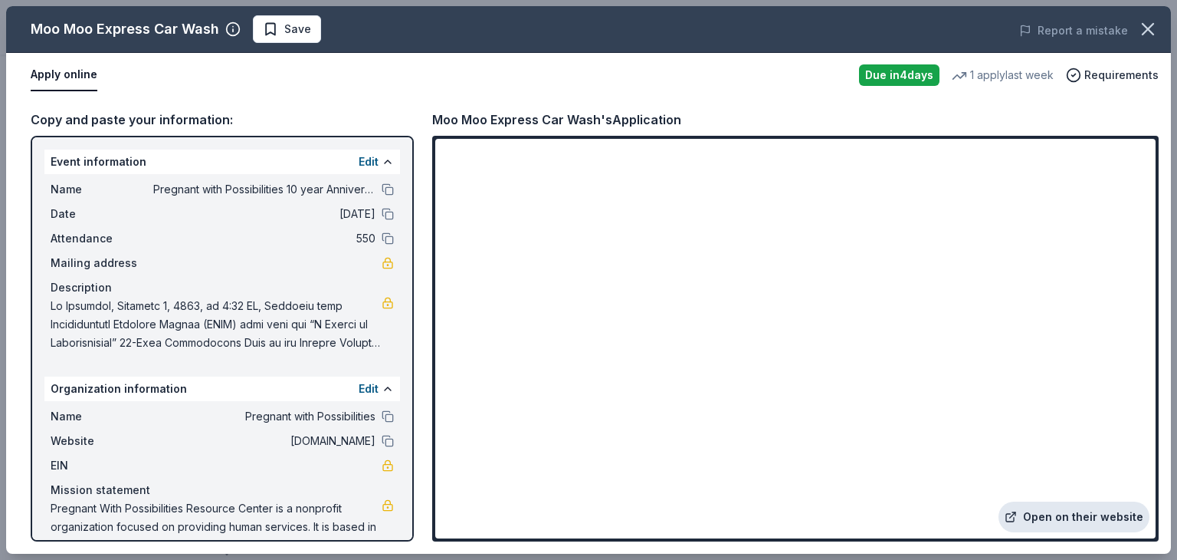
click at [1049, 514] on link "Open on their website" at bounding box center [1074, 516] width 151 height 31
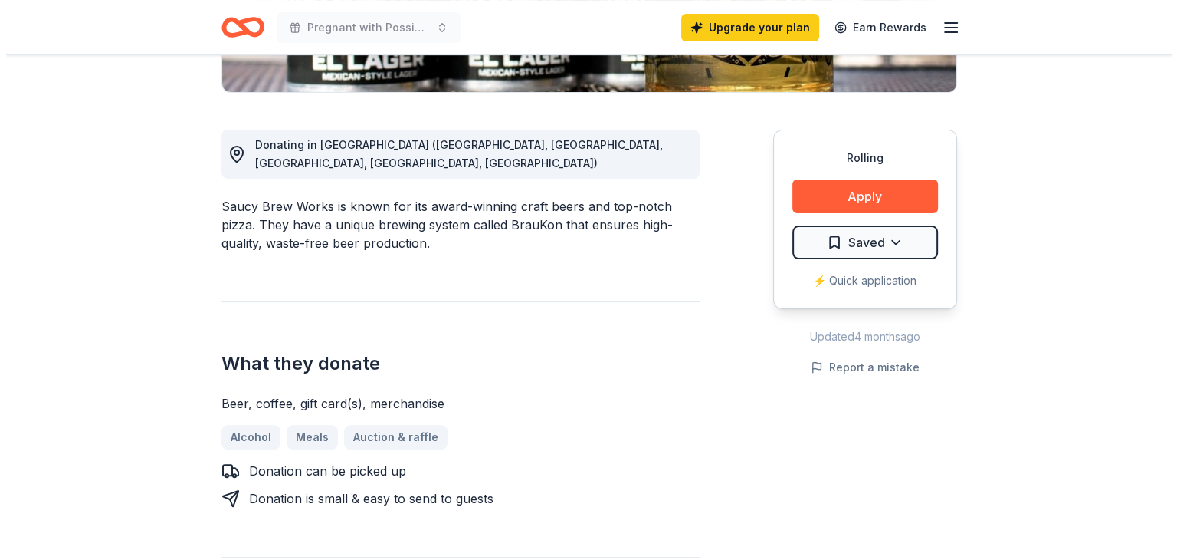
scroll to position [383, 0]
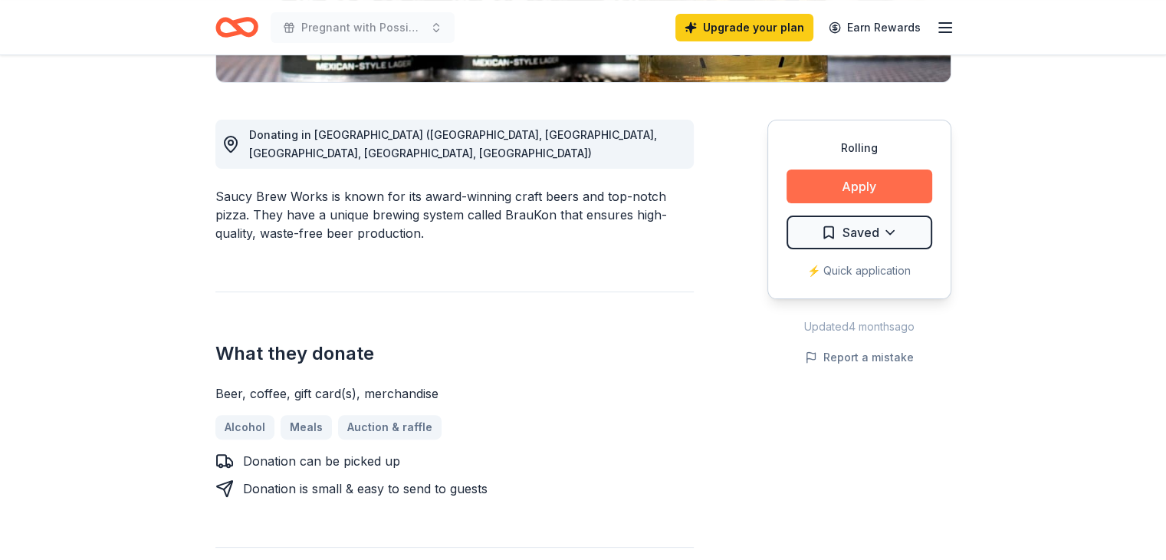
click at [809, 182] on button "Apply" at bounding box center [859, 186] width 146 height 34
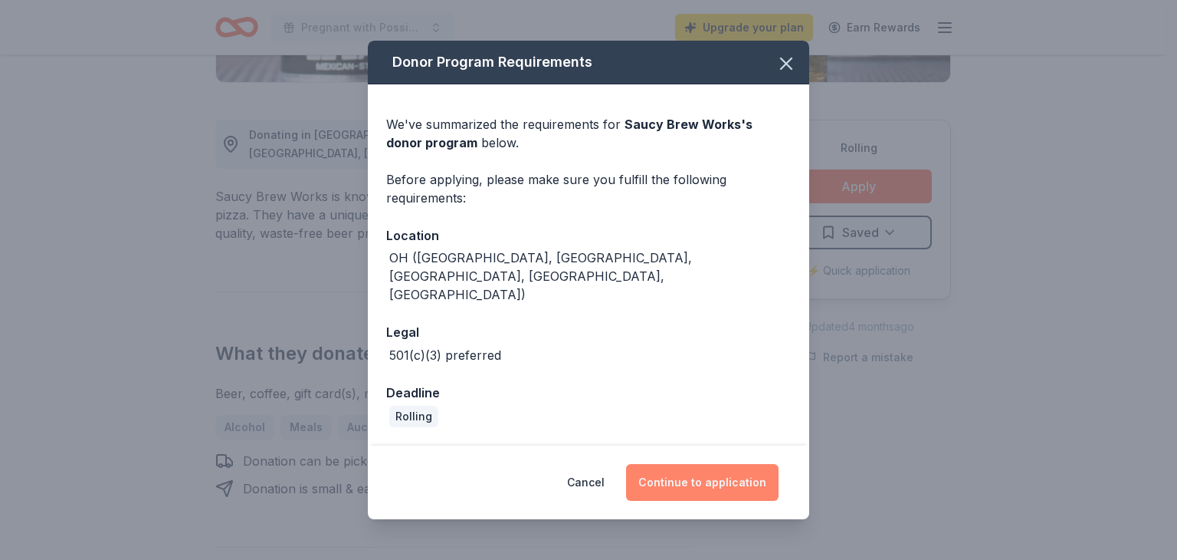
click at [736, 464] on button "Continue to application" at bounding box center [702, 482] width 153 height 37
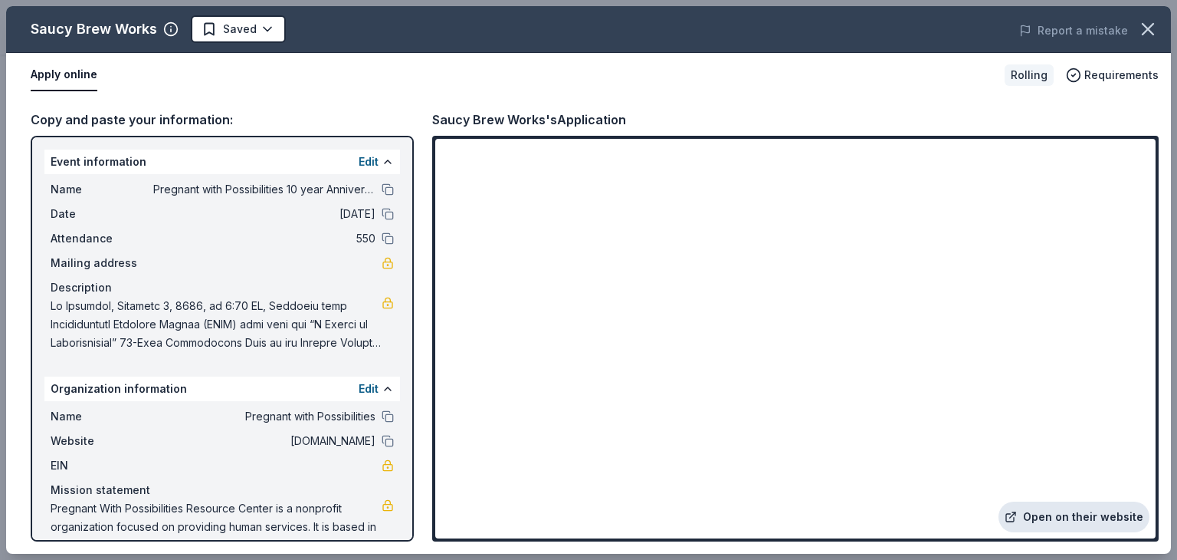
click at [1058, 514] on link "Open on their website" at bounding box center [1074, 516] width 151 height 31
